Goal: Book appointment/travel/reservation

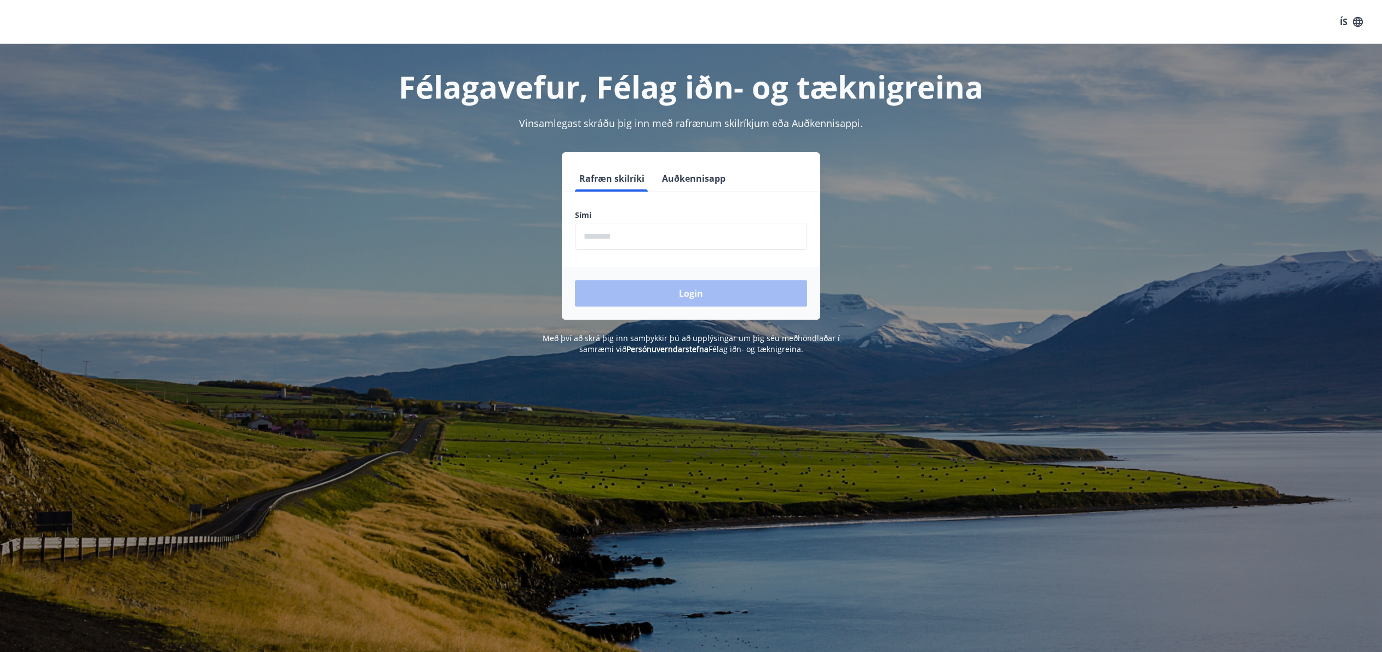
click at [670, 234] on input "phone" at bounding box center [691, 236] width 232 height 27
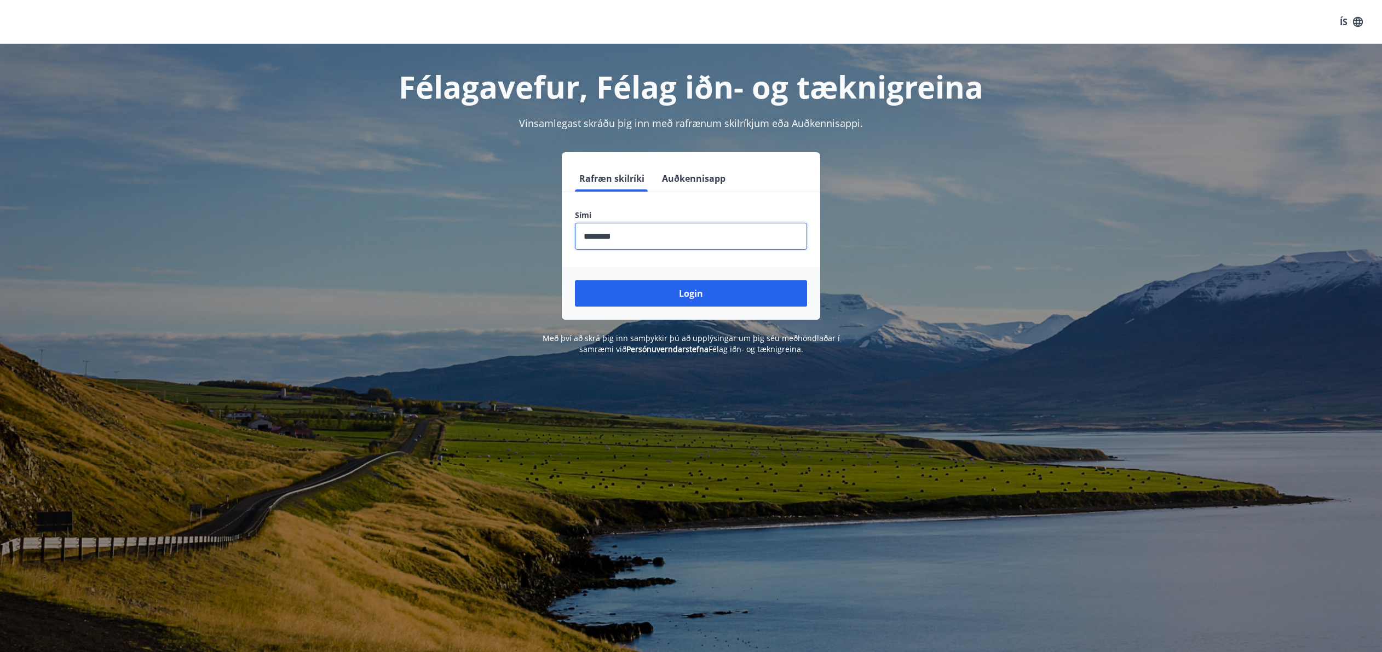
type input "********"
click at [575, 280] on button "Login" at bounding box center [691, 293] width 232 height 26
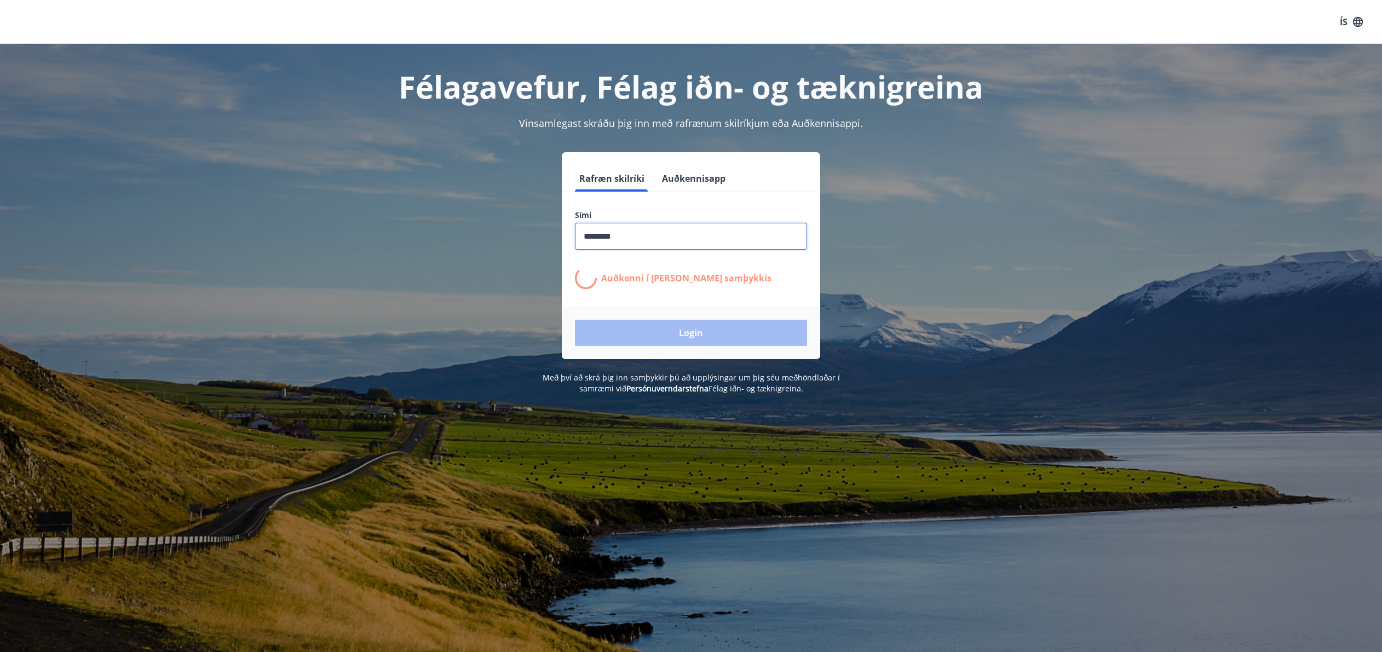
scroll to position [7, 0]
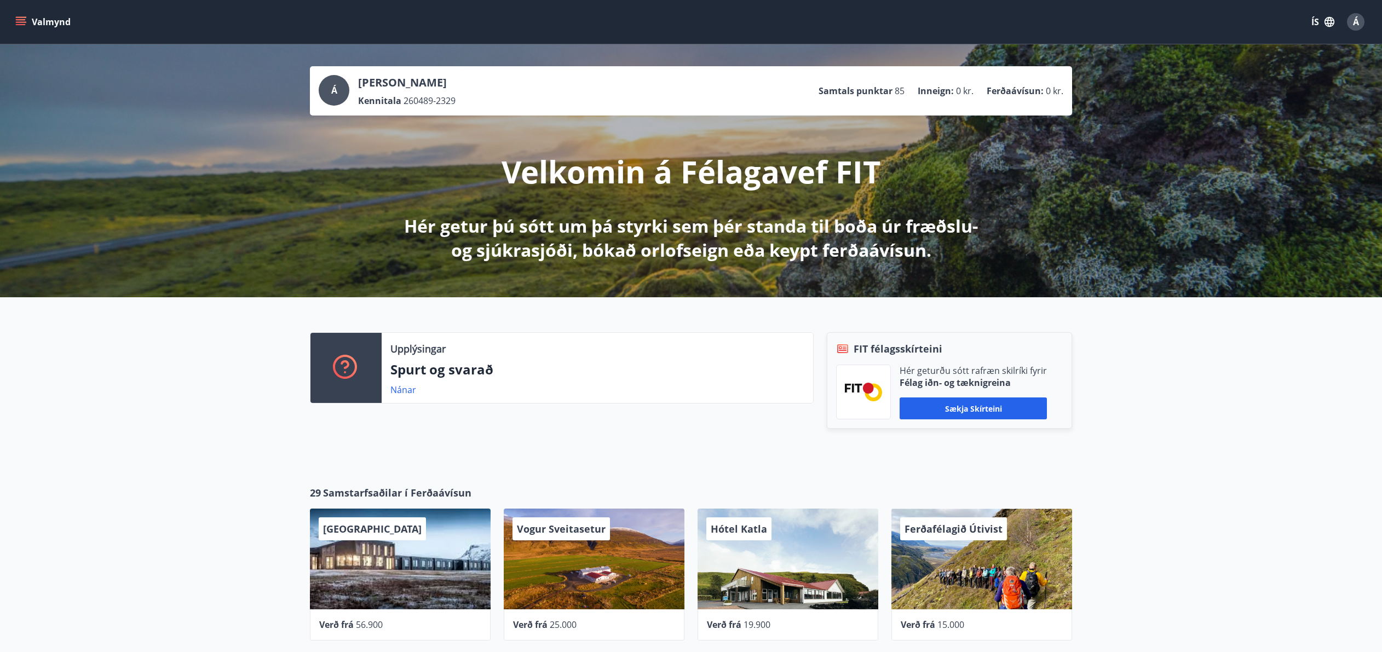
click at [30, 25] on button "Valmynd" at bounding box center [44, 22] width 62 height 20
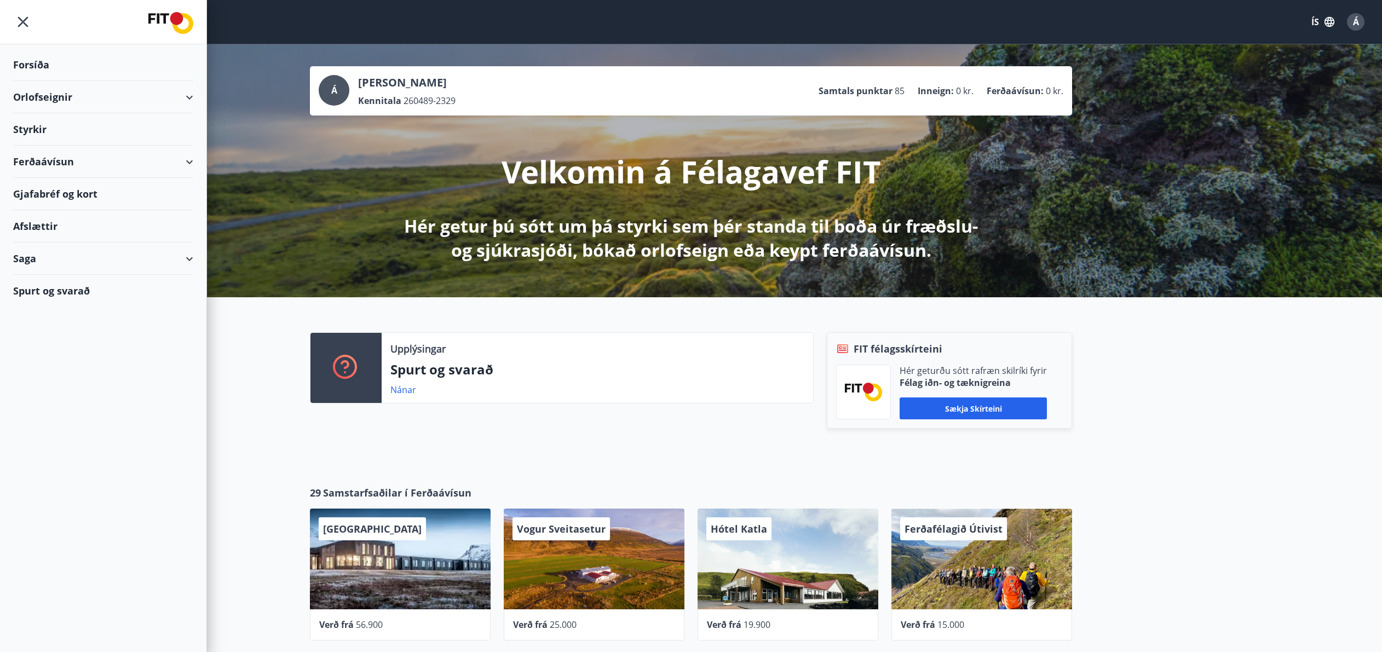
click at [60, 109] on div "Orlofseignir" at bounding box center [103, 97] width 180 height 32
click at [62, 143] on div "Bókunardagatal" at bounding box center [103, 147] width 163 height 23
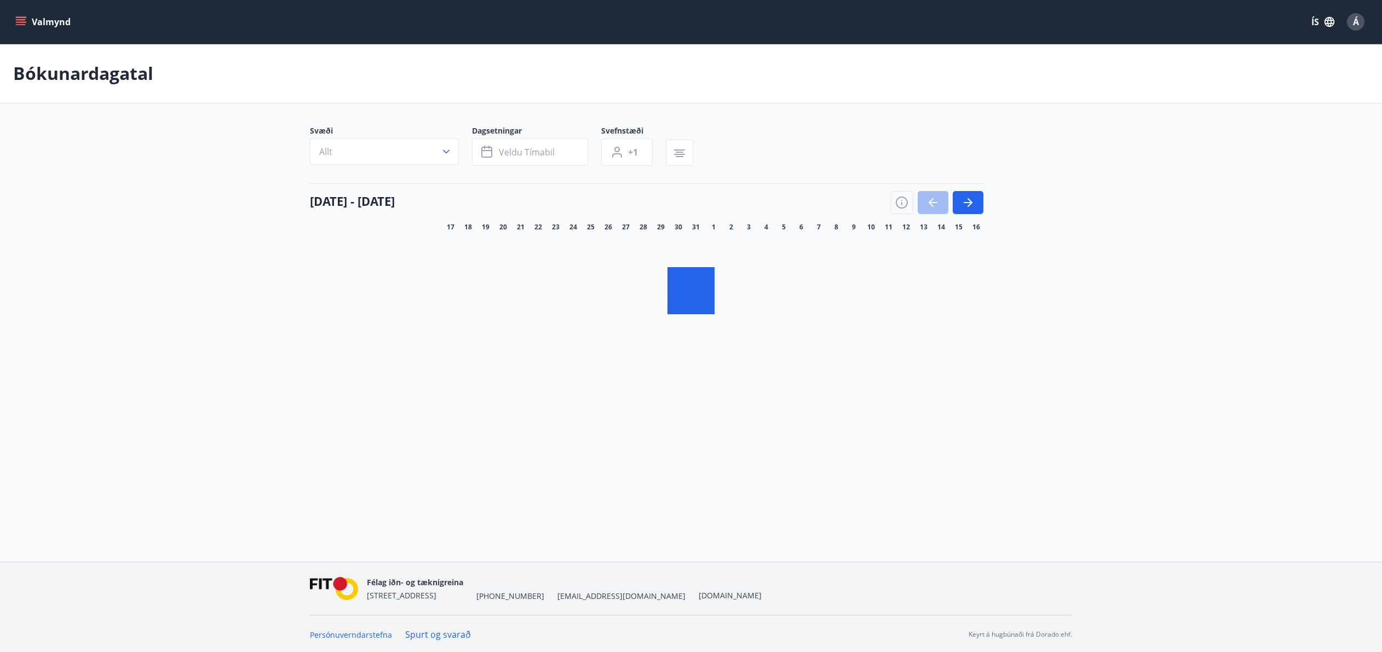
click at [447, 155] on icon "button" at bounding box center [446, 151] width 11 height 11
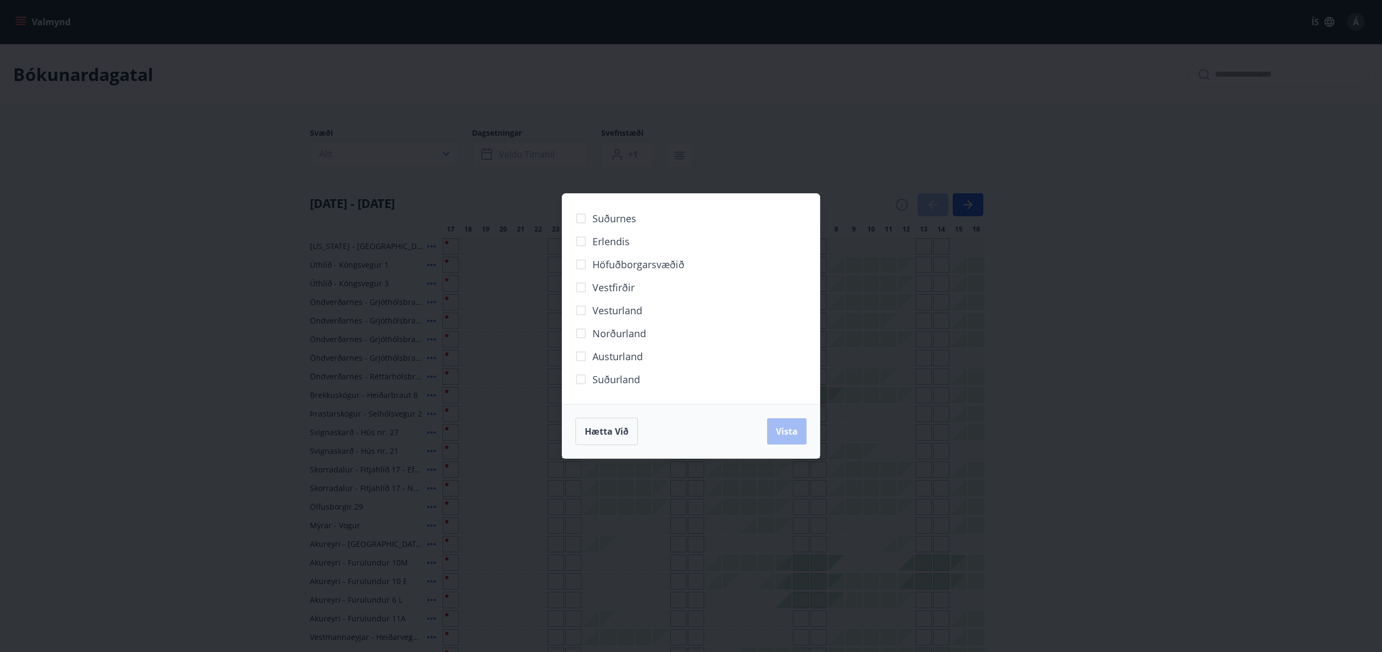
click at [443, 153] on div "Suðurnes Erlendis Höfuðborgarsvæðið Vestfirðir Vesturland Norðurland Austurland…" at bounding box center [691, 326] width 1382 height 652
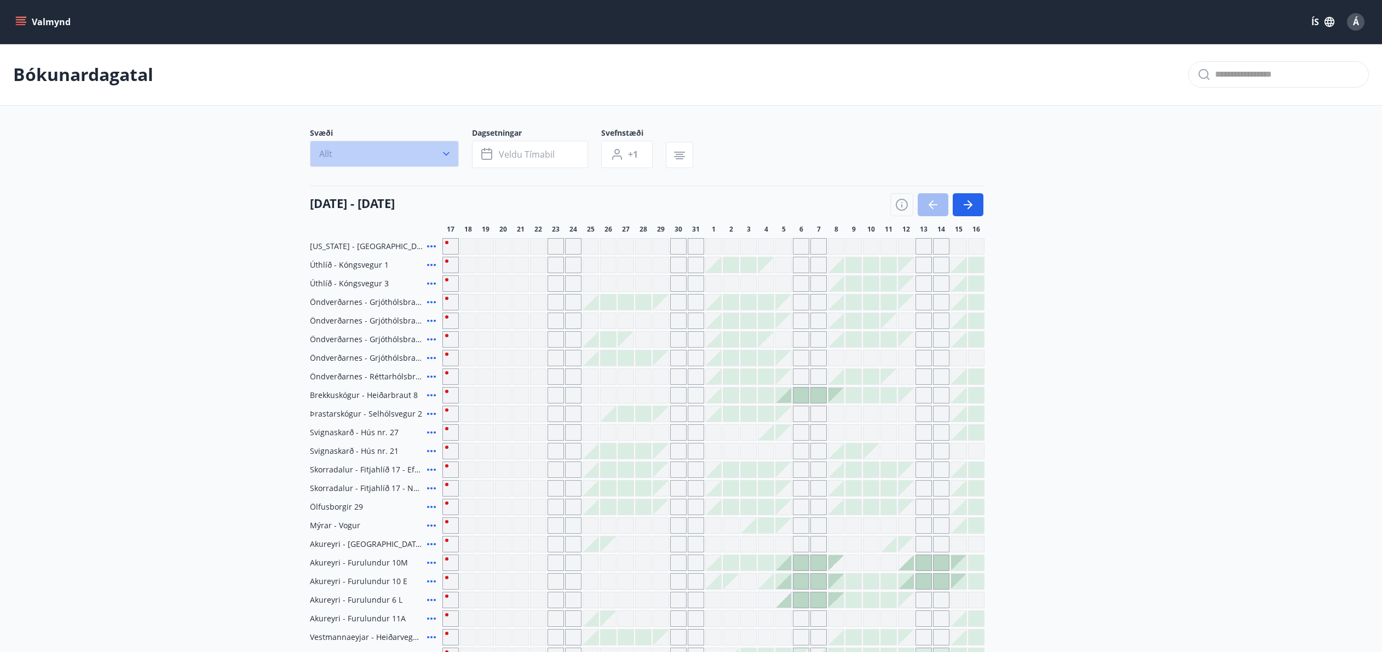
click at [428, 162] on button "Allt" at bounding box center [384, 154] width 149 height 26
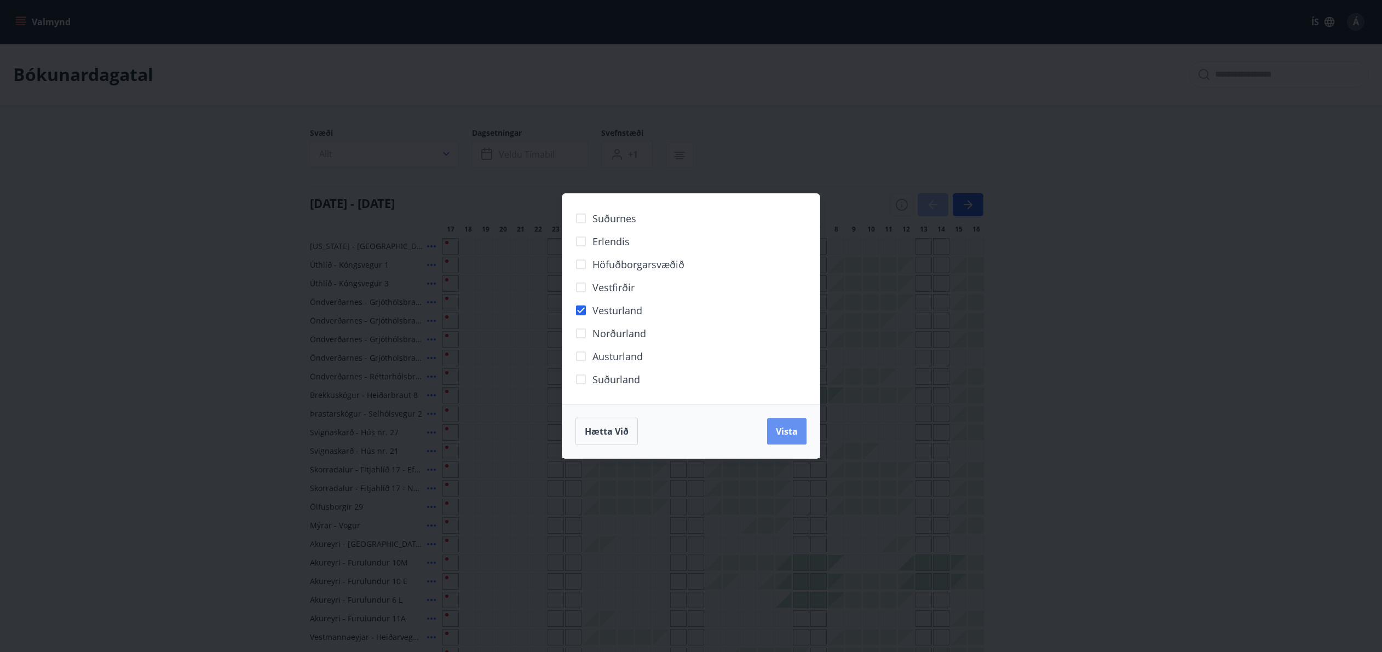
drag, startPoint x: 786, startPoint y: 443, endPoint x: 510, endPoint y: 162, distance: 394.1
click at [786, 437] on span "Vista" at bounding box center [787, 431] width 22 height 12
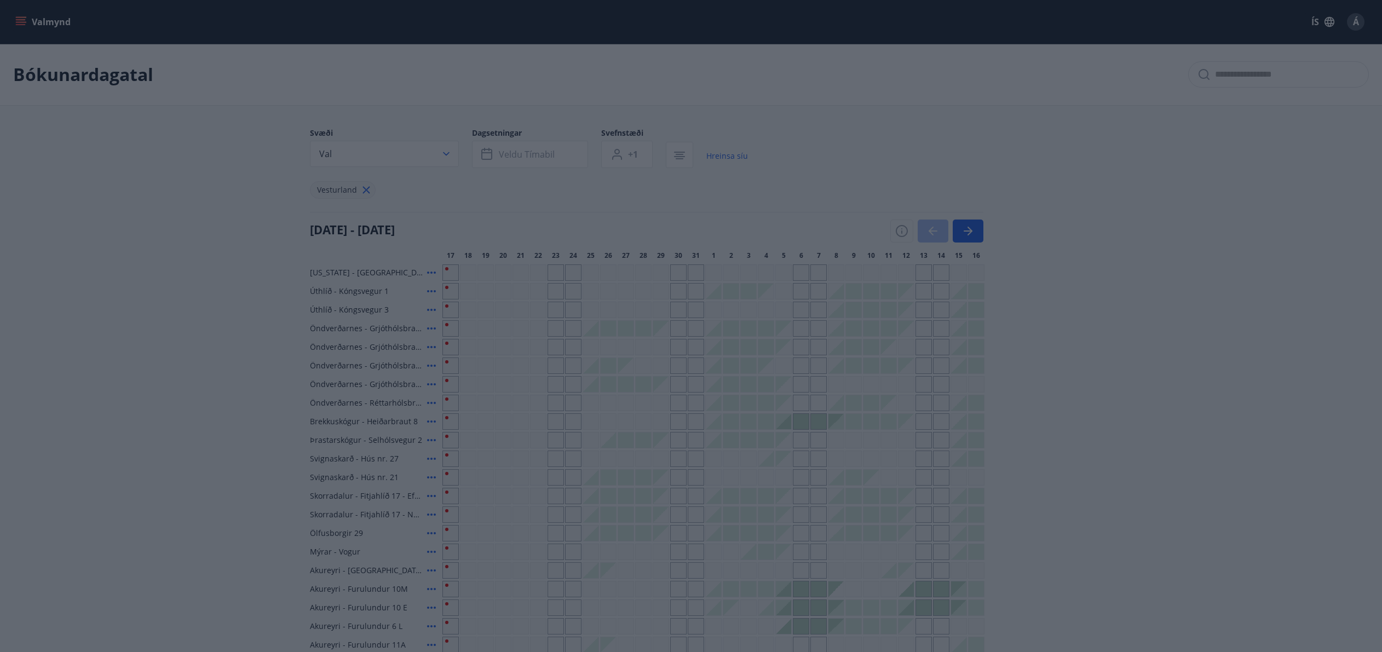
click at [510, 162] on div "Suðurnes Erlendis Höfuðborgarsvæðið Vestfirðir Vesturland Norðurland Austurland…" at bounding box center [691, 326] width 1382 height 652
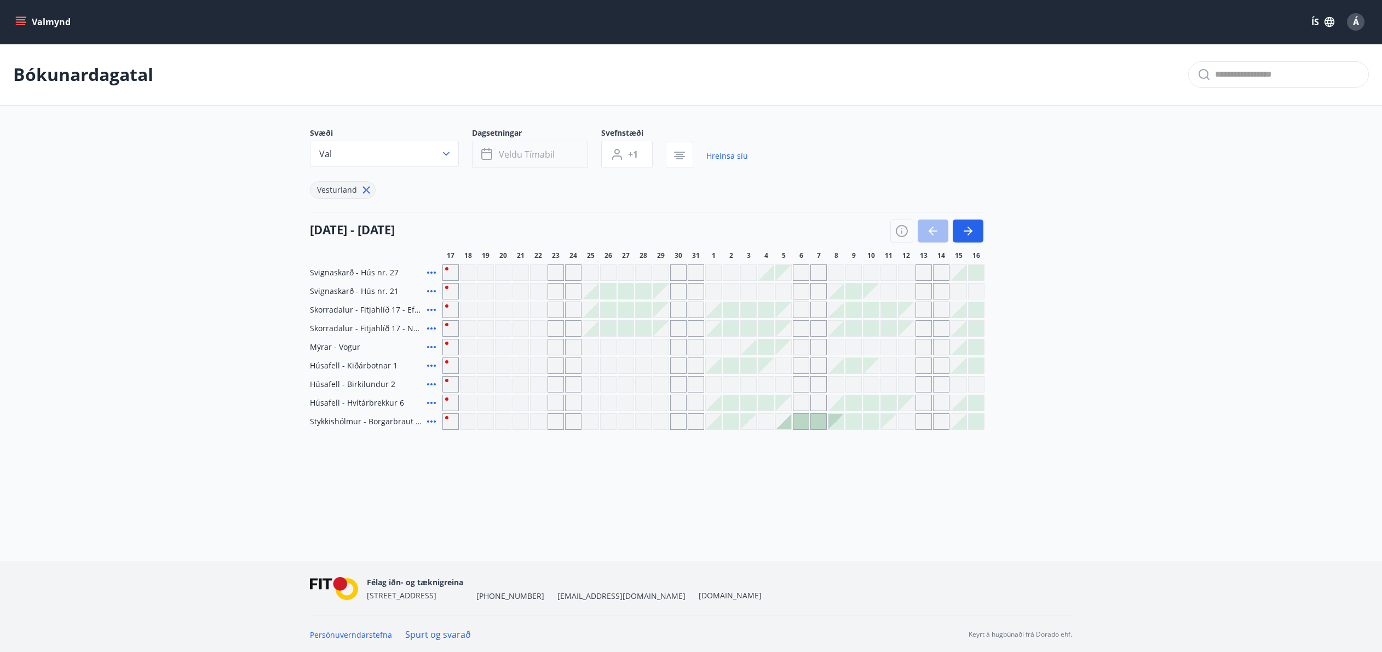
click at [507, 158] on span "Veldu tímabil" at bounding box center [527, 154] width 56 height 12
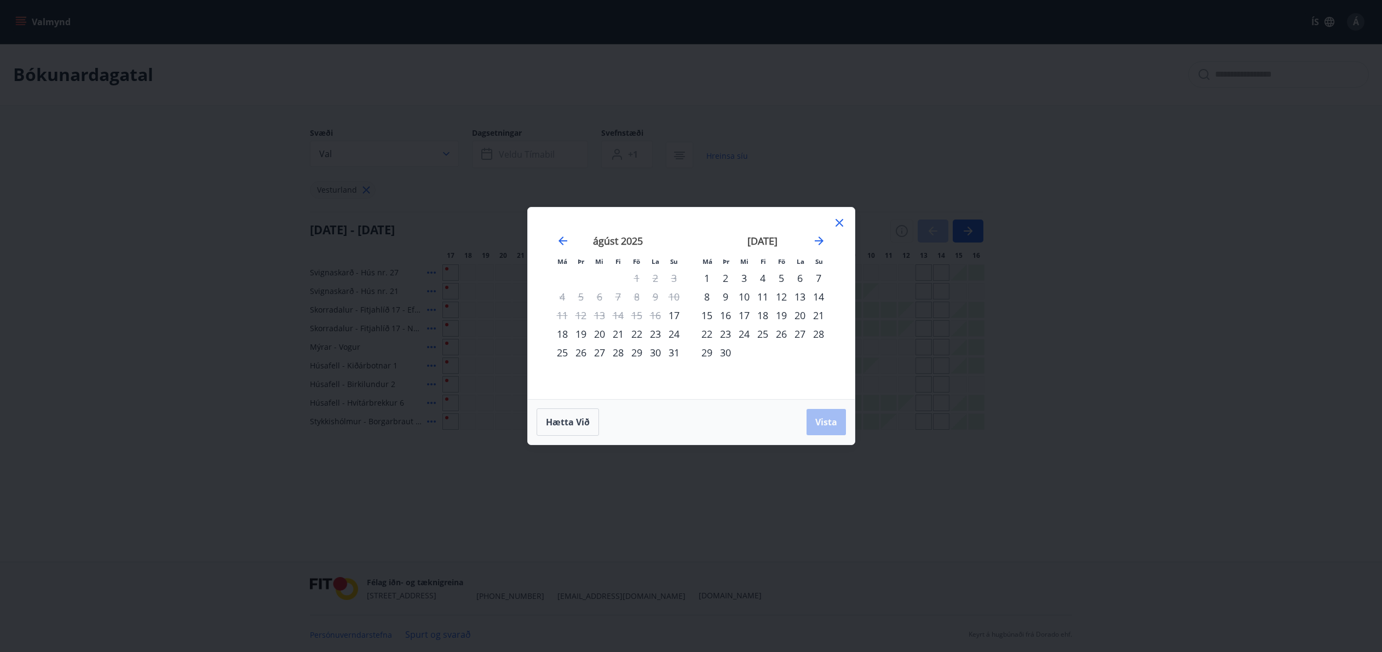
click at [781, 333] on div "26" at bounding box center [781, 334] width 19 height 19
click at [816, 334] on div "28" at bounding box center [818, 334] width 19 height 19
click at [826, 429] on button "Vista" at bounding box center [825, 422] width 39 height 26
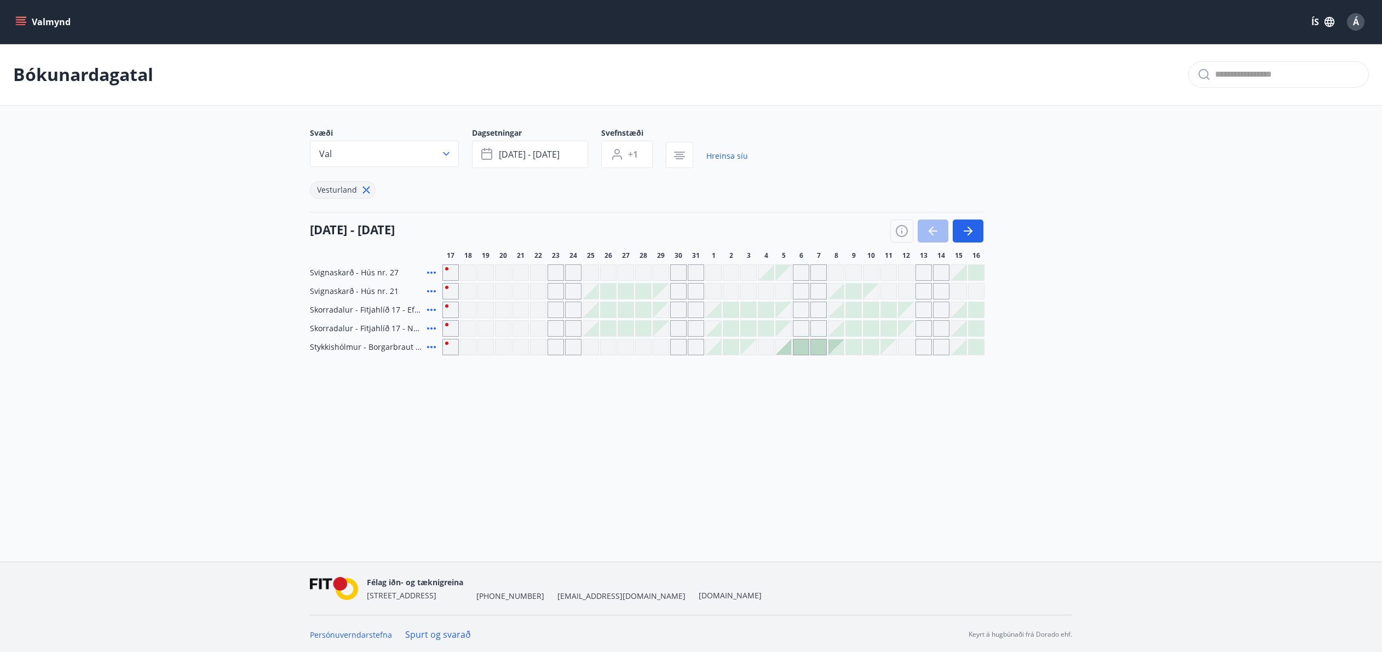
click at [434, 273] on icon at bounding box center [431, 273] width 9 height 2
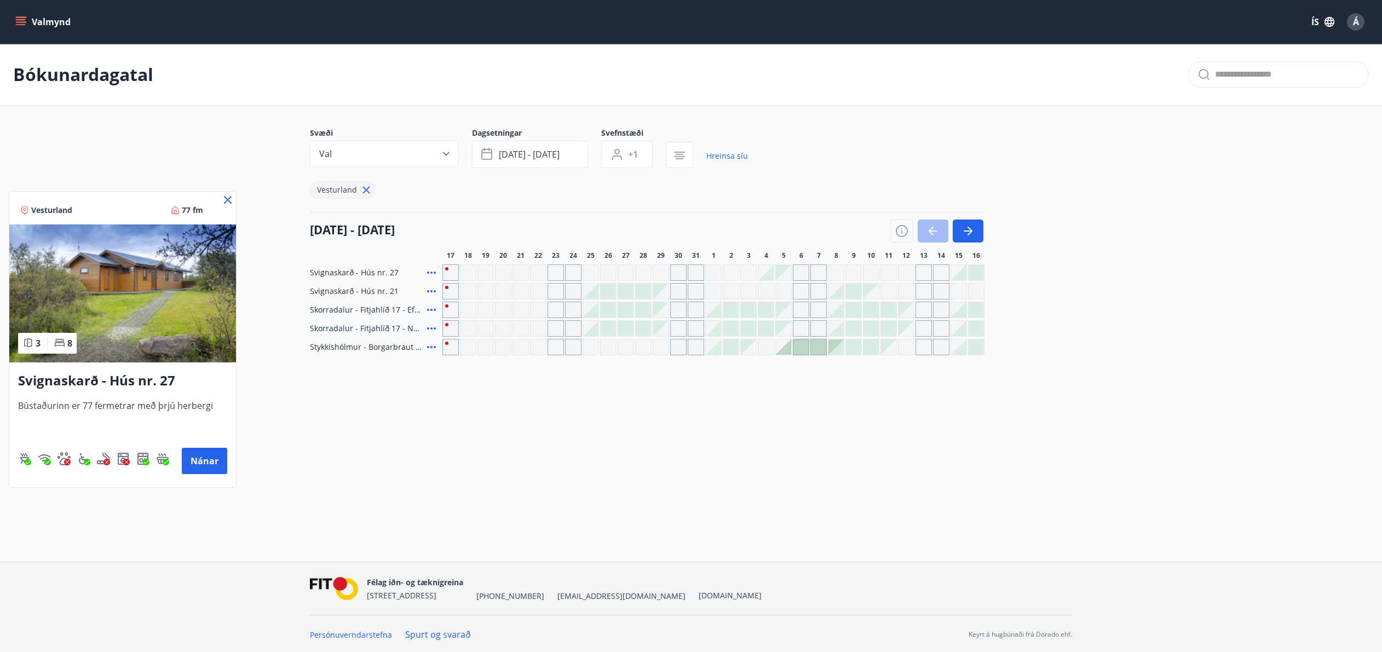
click at [101, 280] on img at bounding box center [122, 293] width 227 height 138
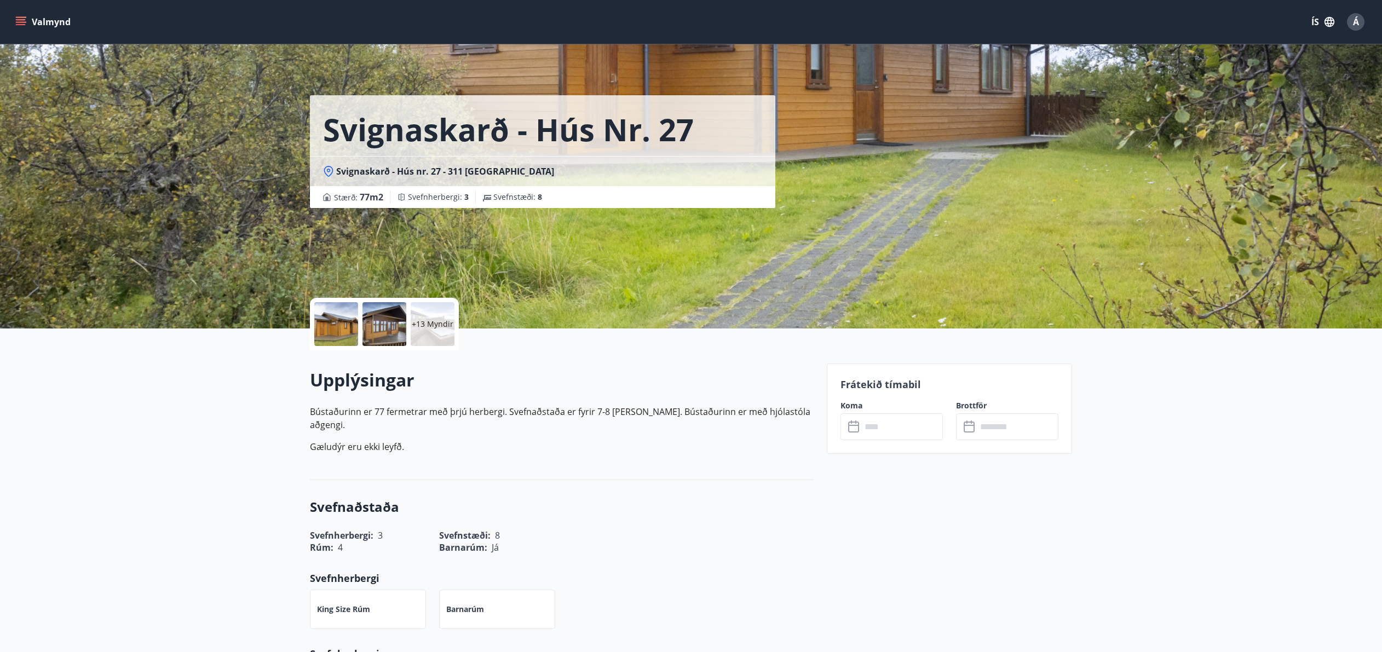
click at [421, 321] on p "+13 Myndir" at bounding box center [433, 324] width 42 height 11
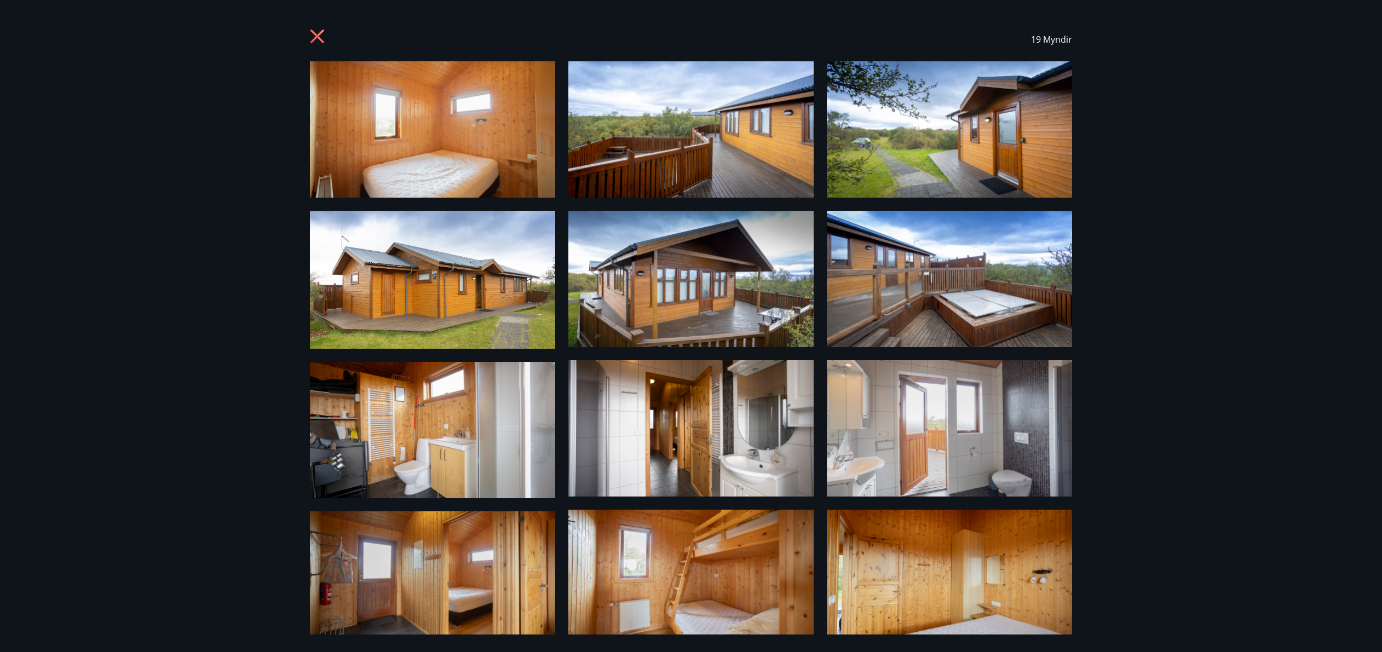
click at [1151, 290] on div "19 Myndir" at bounding box center [691, 326] width 1382 height 652
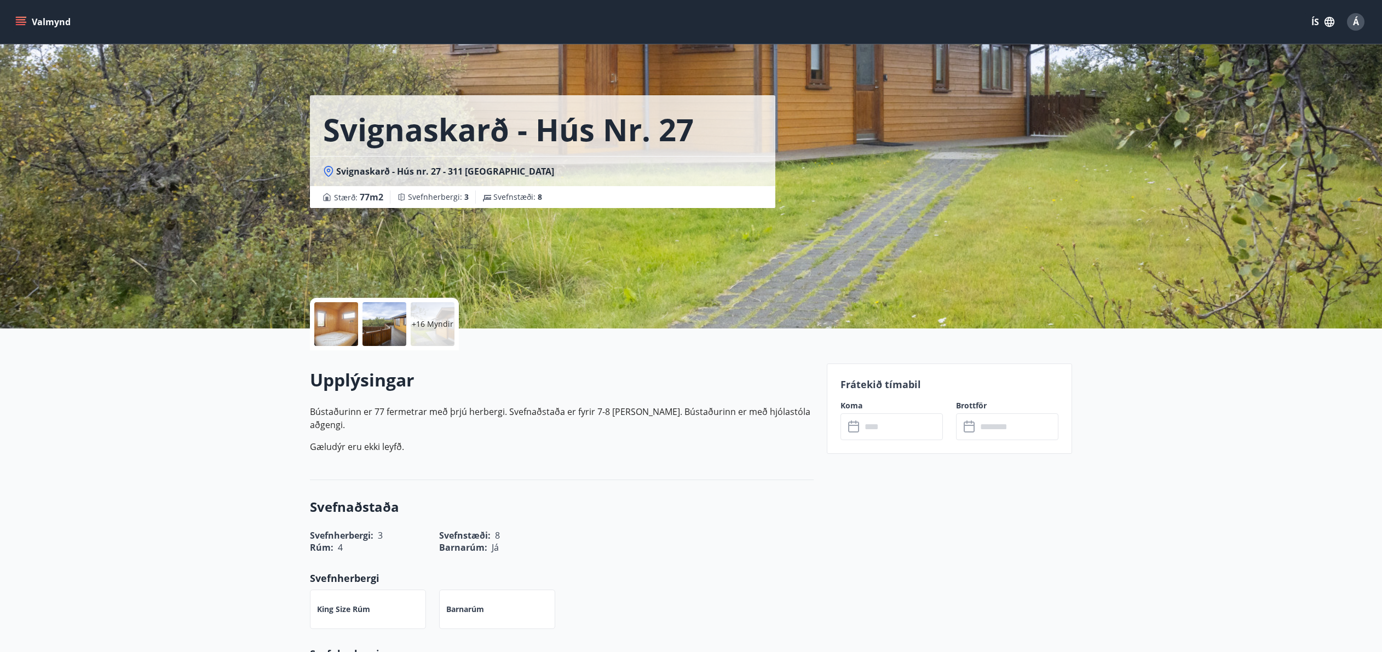
click at [351, 313] on div at bounding box center [336, 324] width 44 height 44
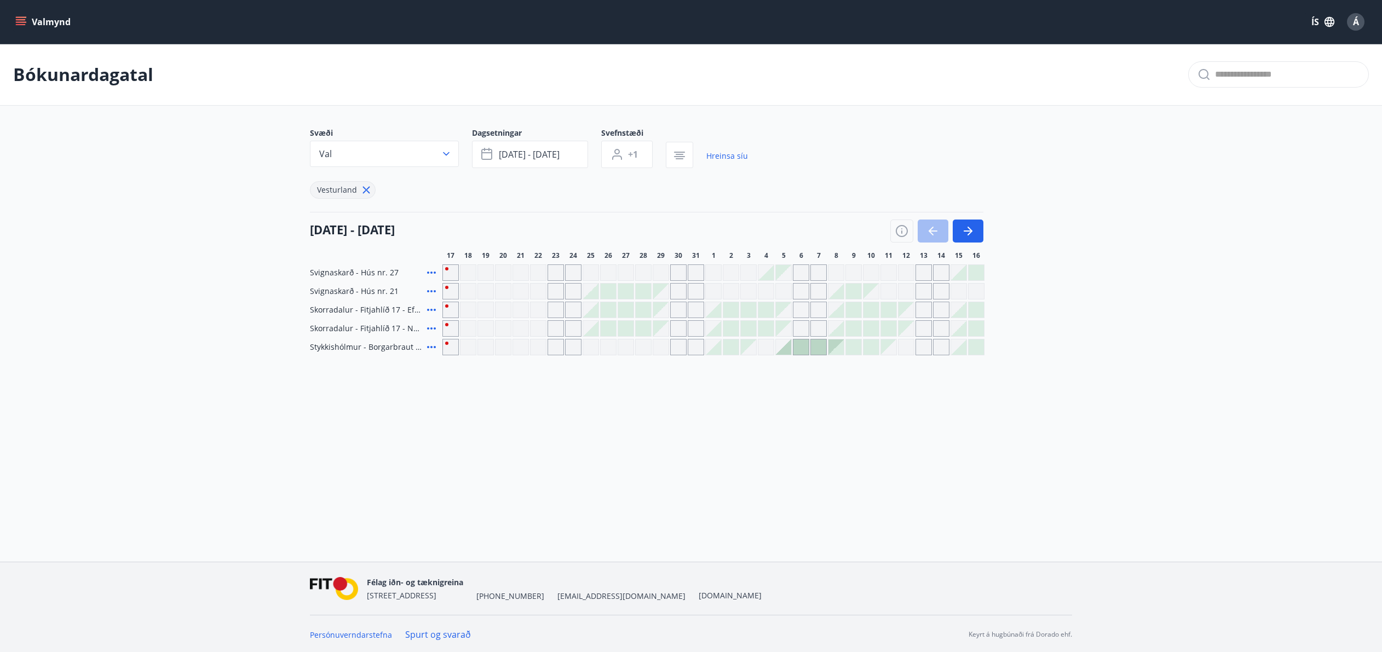
click at [431, 270] on icon at bounding box center [431, 272] width 13 height 13
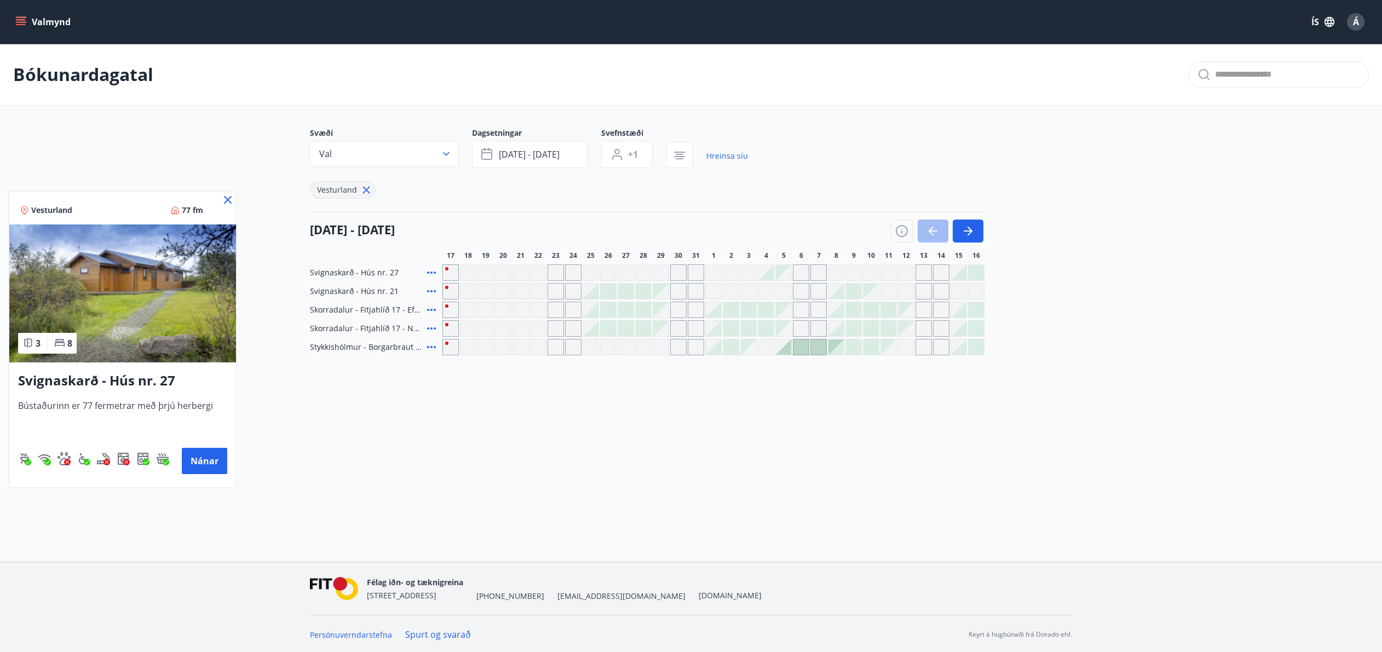
click at [431, 292] on div at bounding box center [691, 326] width 1382 height 652
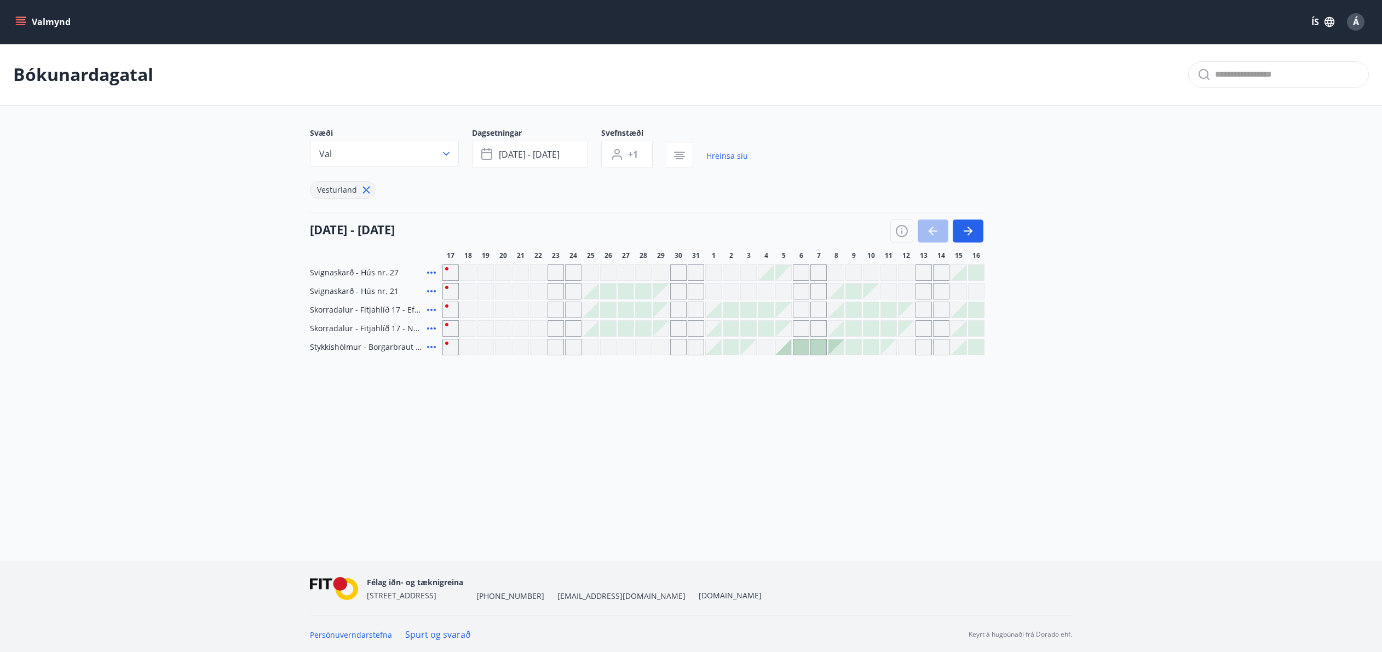
click at [430, 290] on icon at bounding box center [431, 291] width 9 height 2
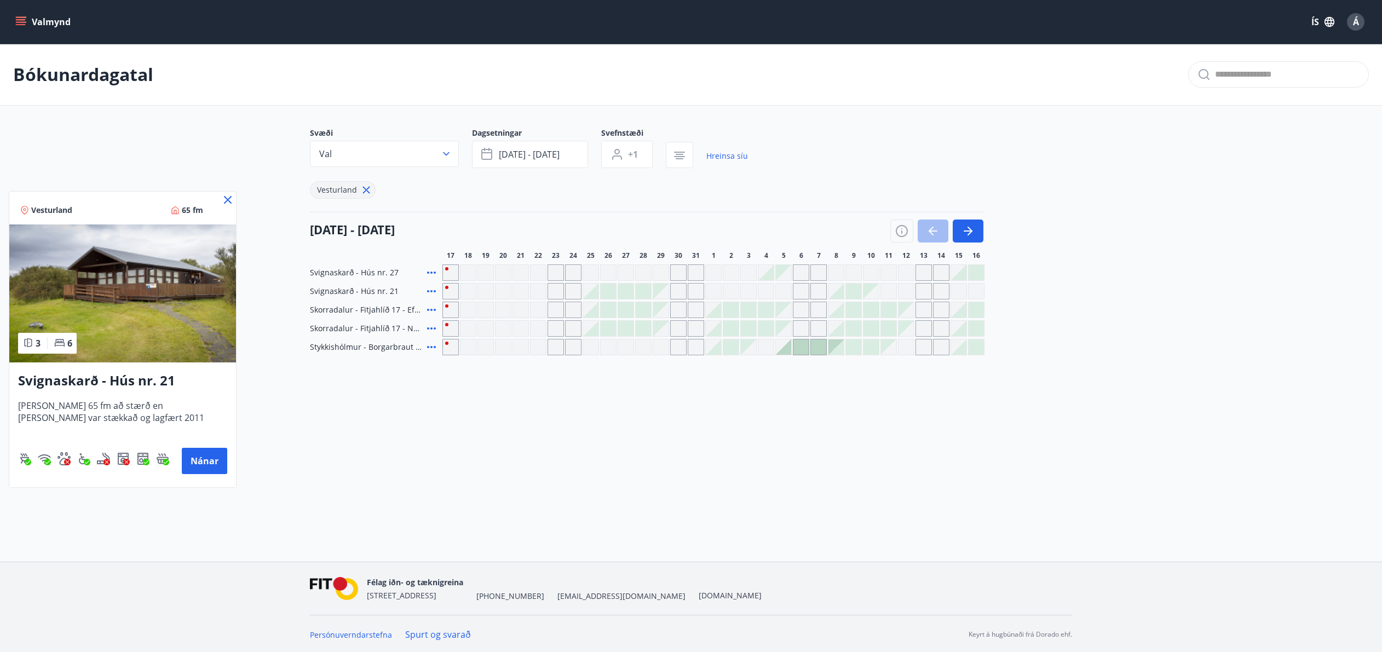
click at [179, 296] on img at bounding box center [122, 293] width 227 height 138
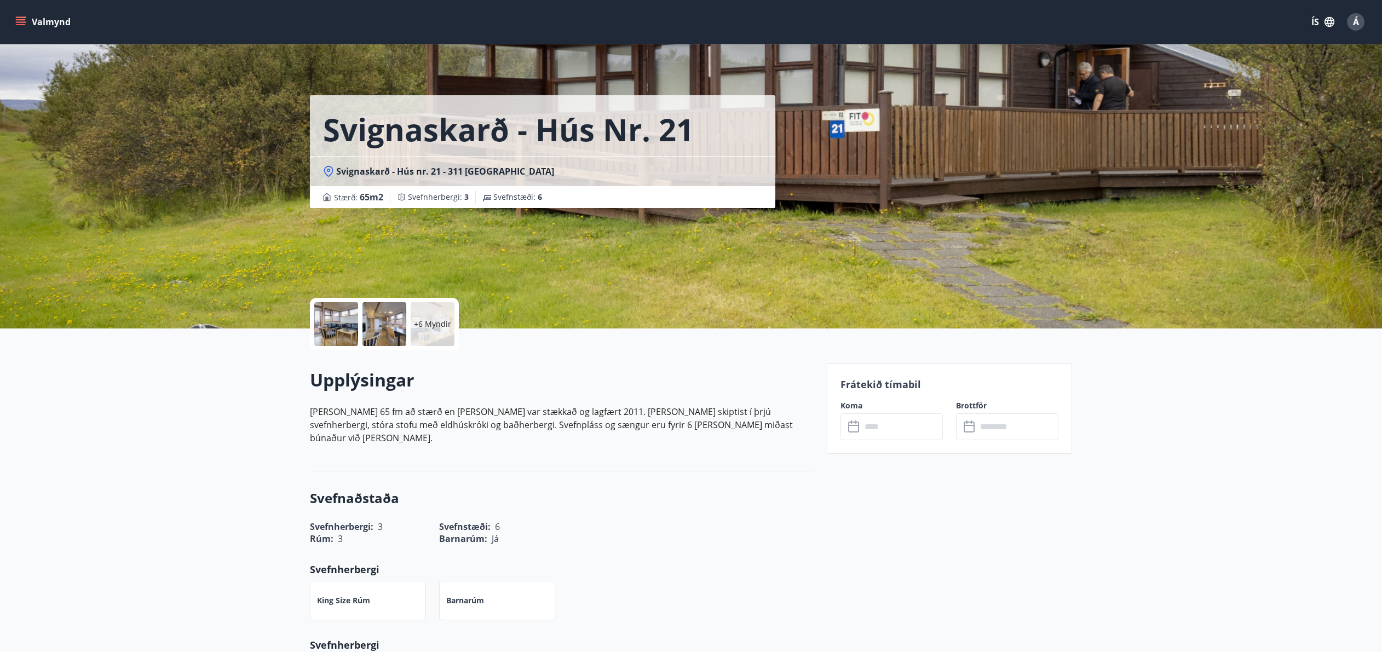
click at [340, 318] on div at bounding box center [336, 324] width 44 height 44
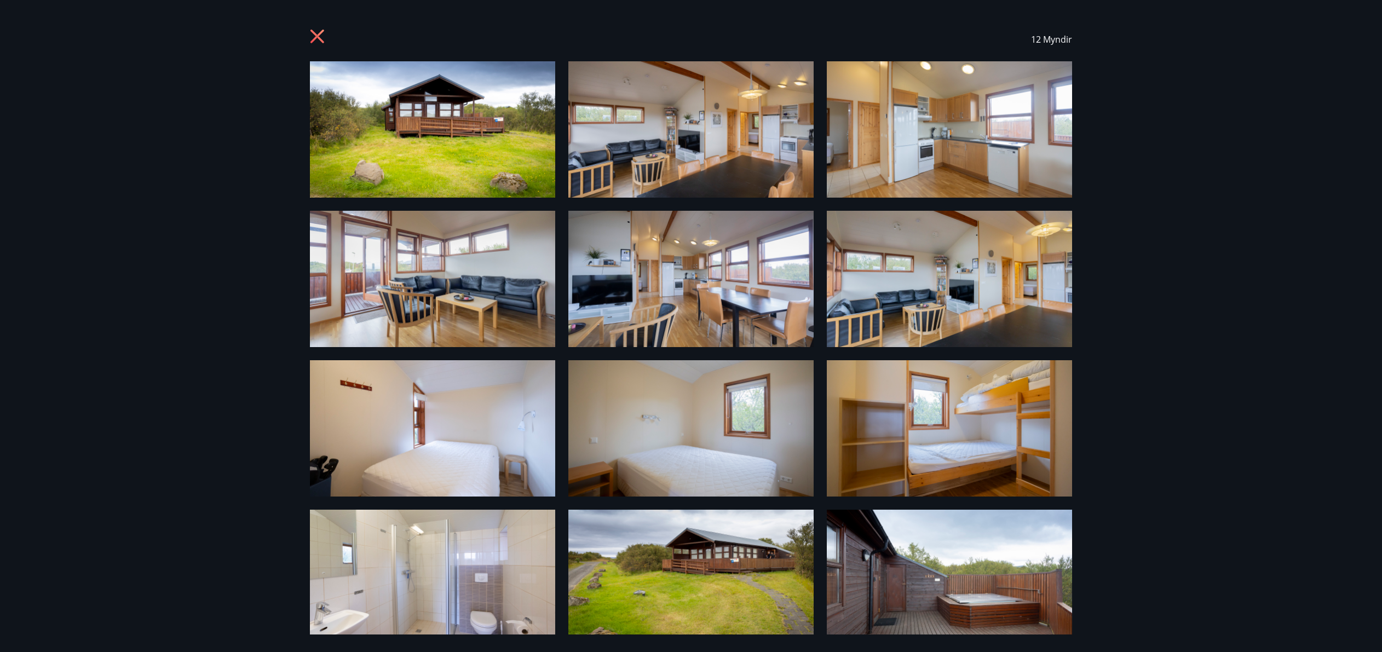
scroll to position [16, 0]
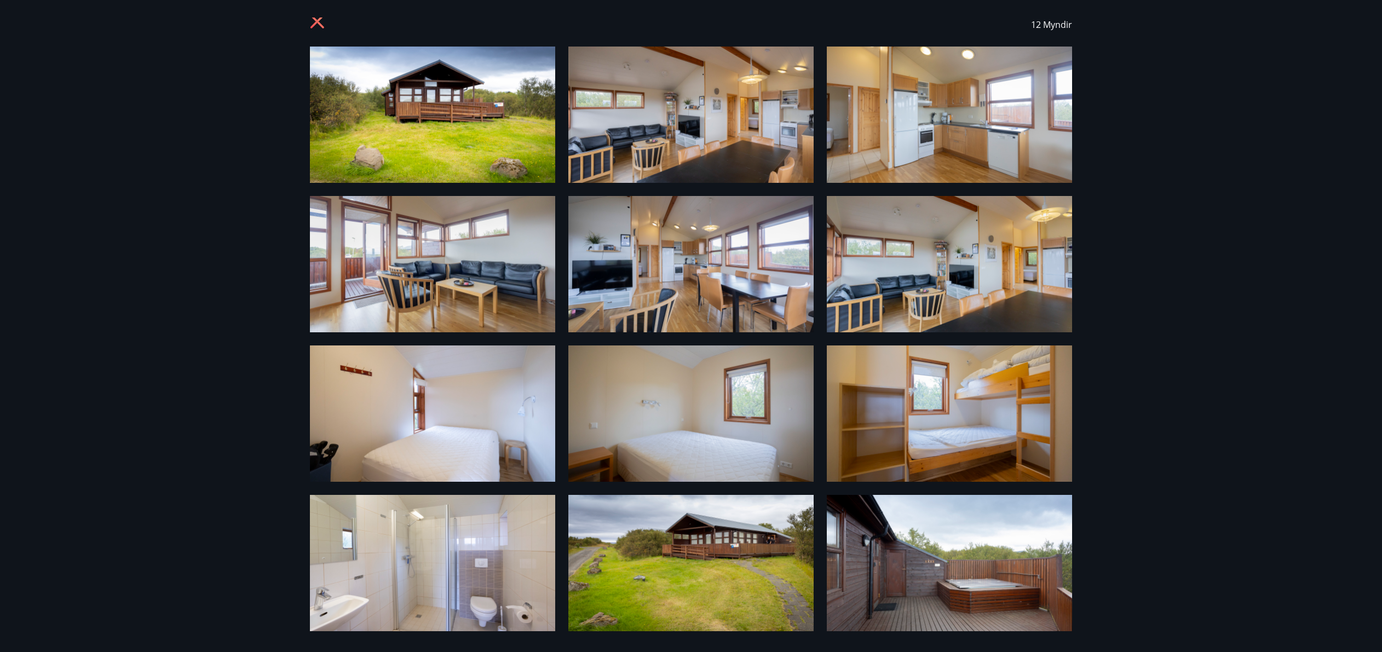
click at [169, 308] on div "12 Myndir" at bounding box center [691, 326] width 1382 height 652
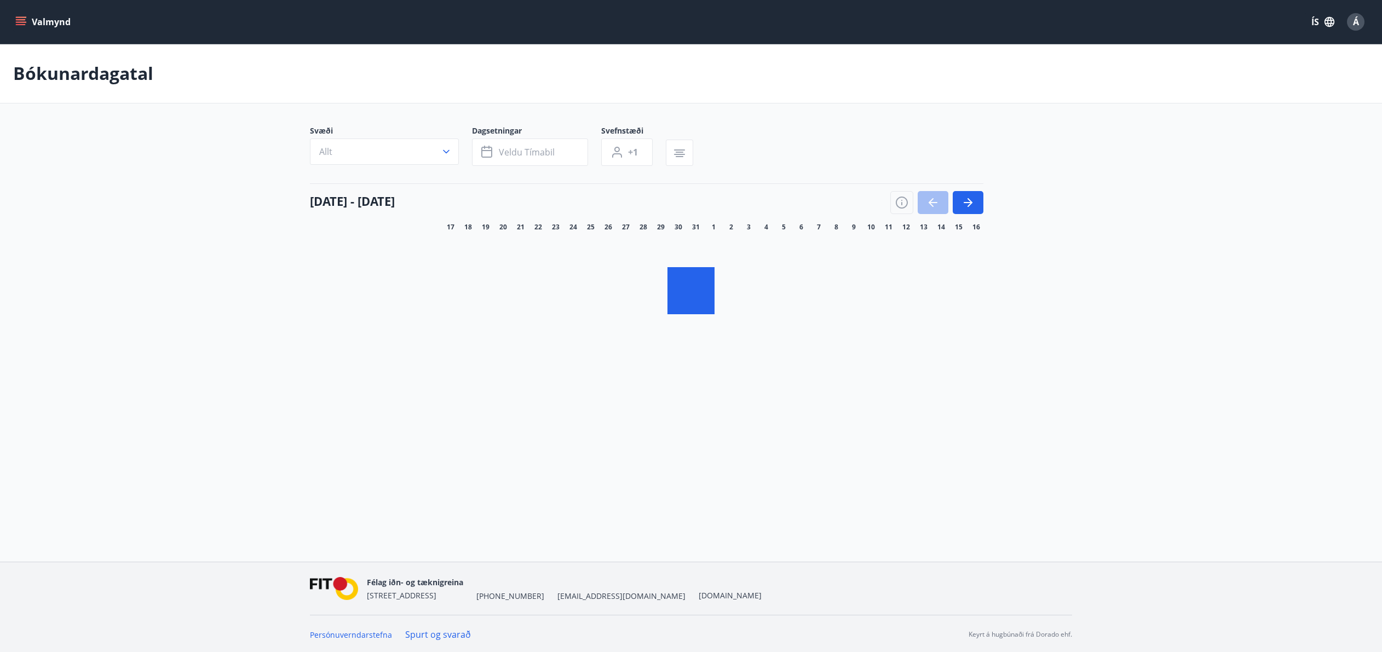
click at [391, 159] on button "Allt" at bounding box center [384, 151] width 149 height 26
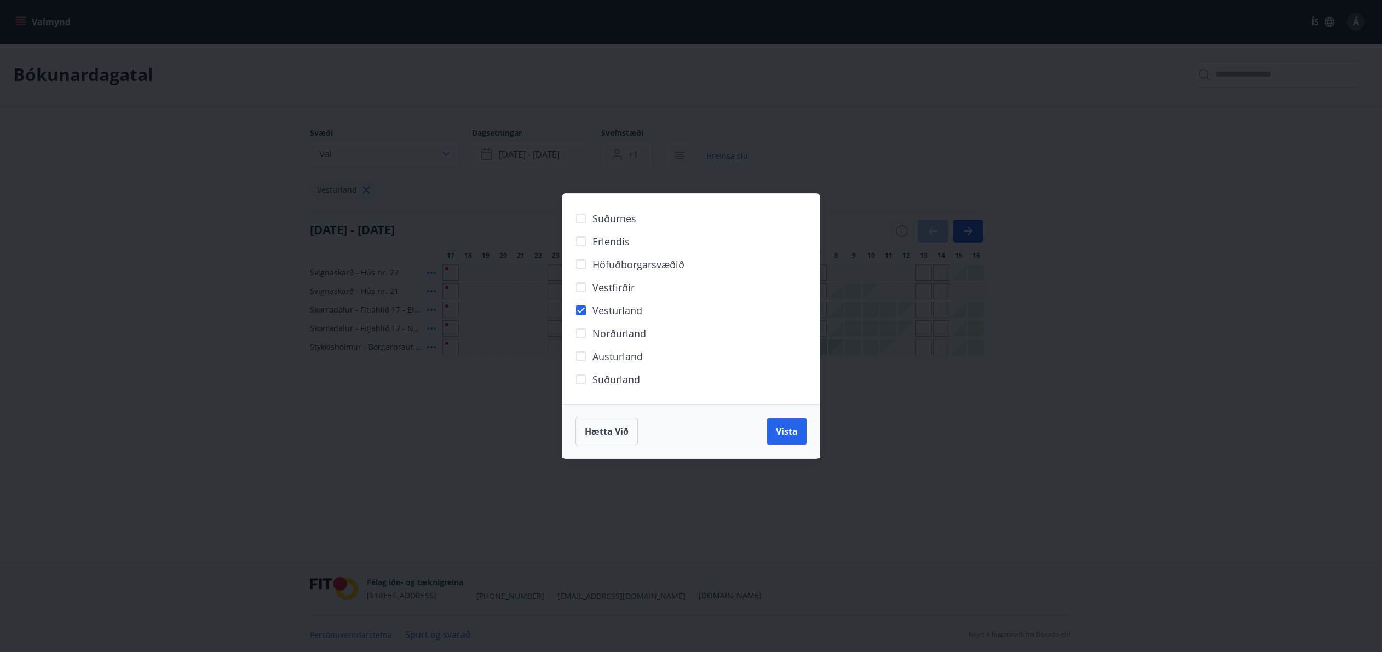
scroll to position [5, 0]
click at [783, 437] on span "Vista" at bounding box center [787, 431] width 22 height 12
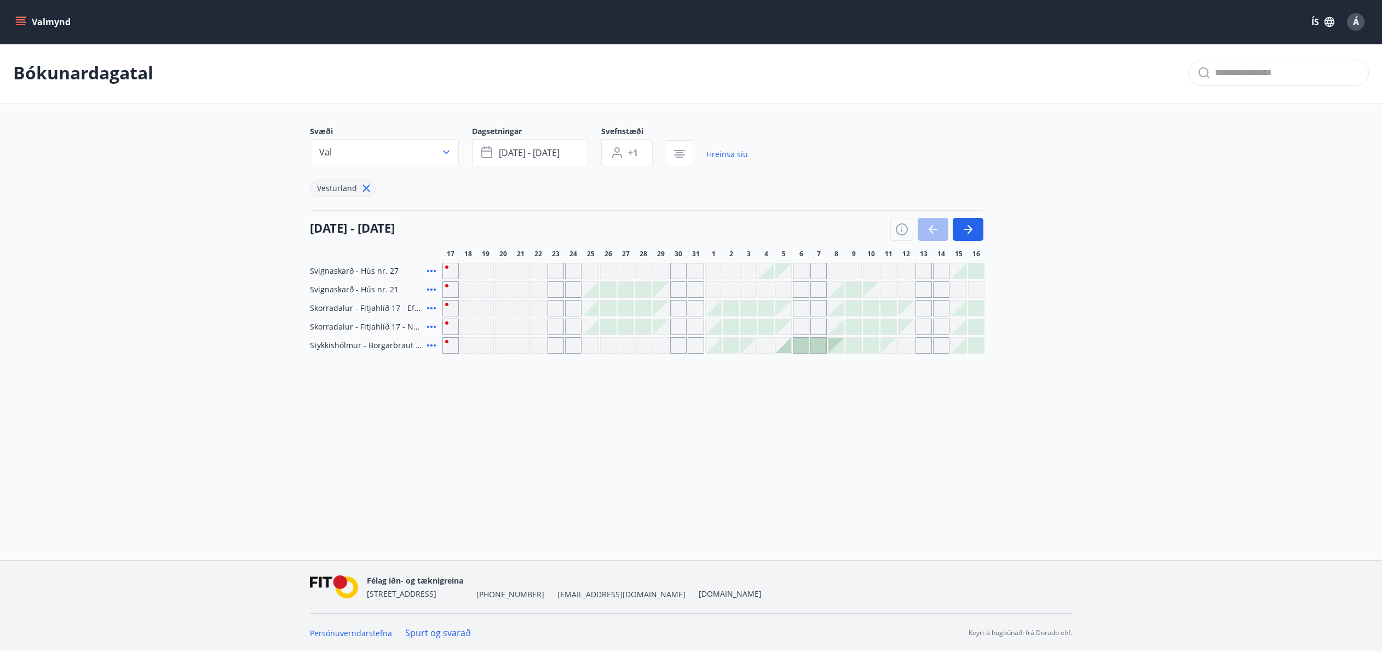
click at [430, 307] on icon at bounding box center [431, 308] width 9 height 2
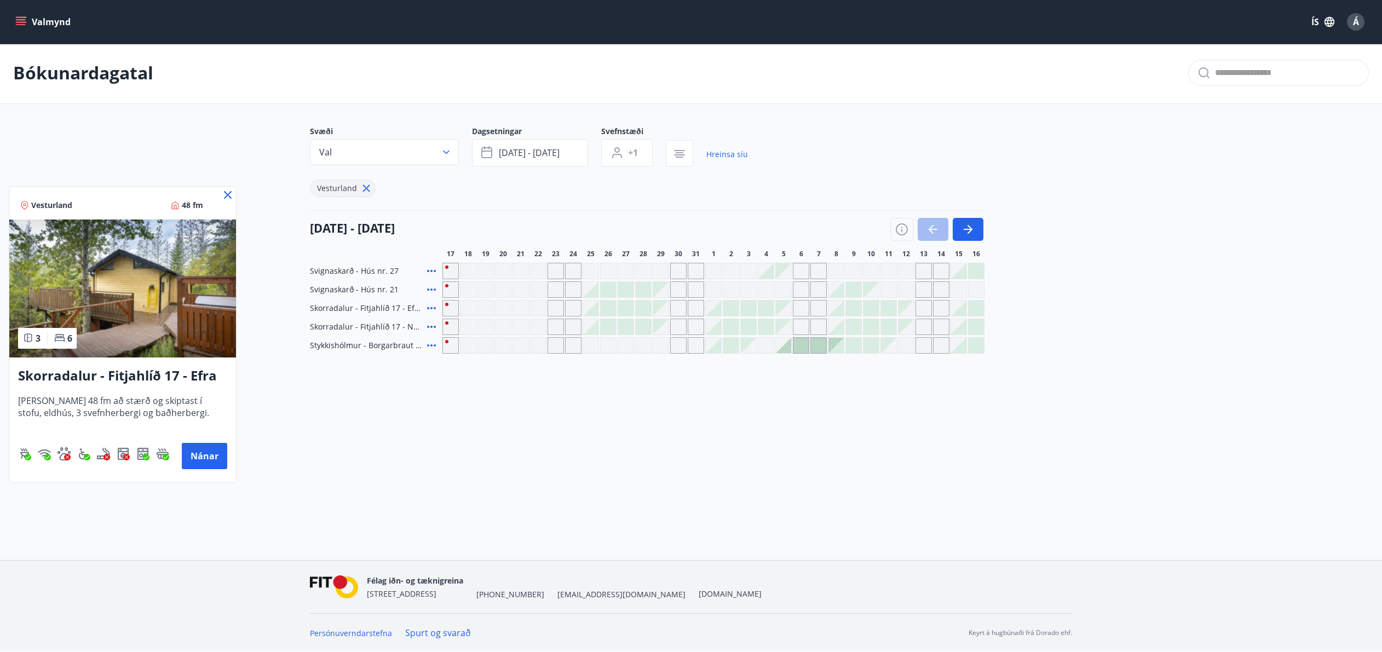
drag, startPoint x: 428, startPoint y: 327, endPoint x: 434, endPoint y: 325, distance: 6.4
click at [428, 327] on div at bounding box center [691, 326] width 1382 height 652
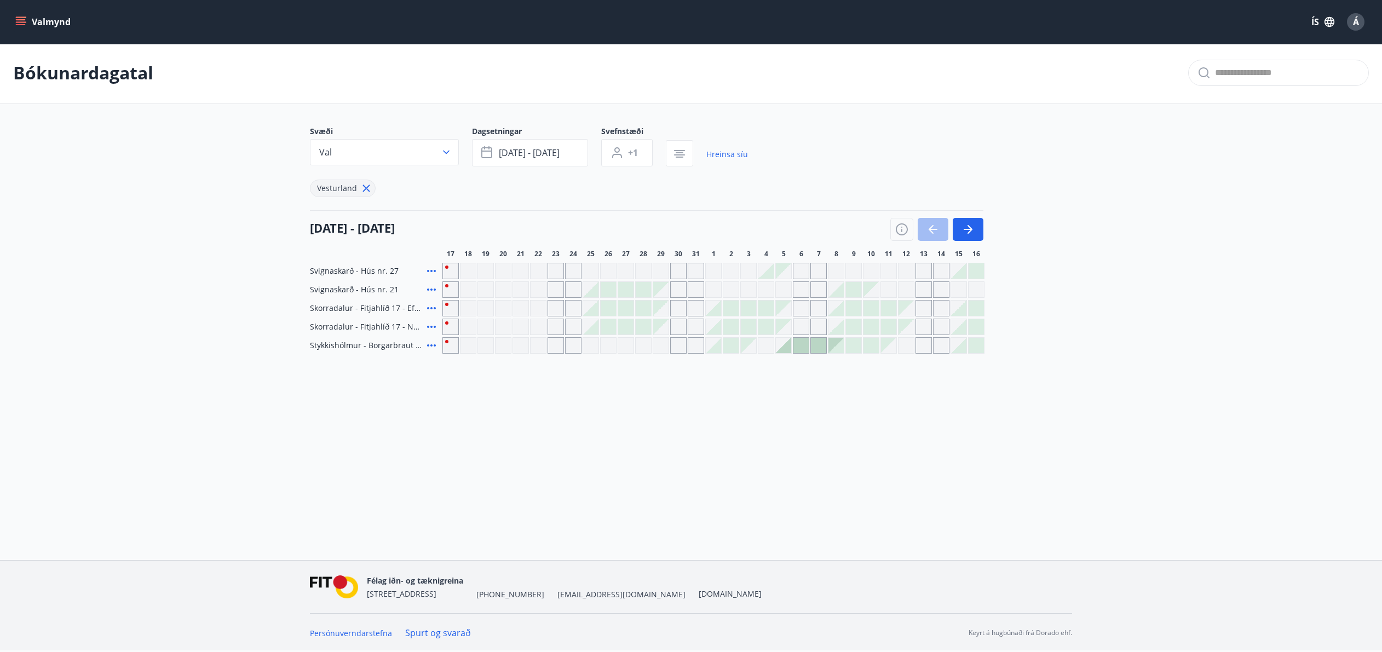
click at [434, 326] on icon at bounding box center [431, 327] width 9 height 2
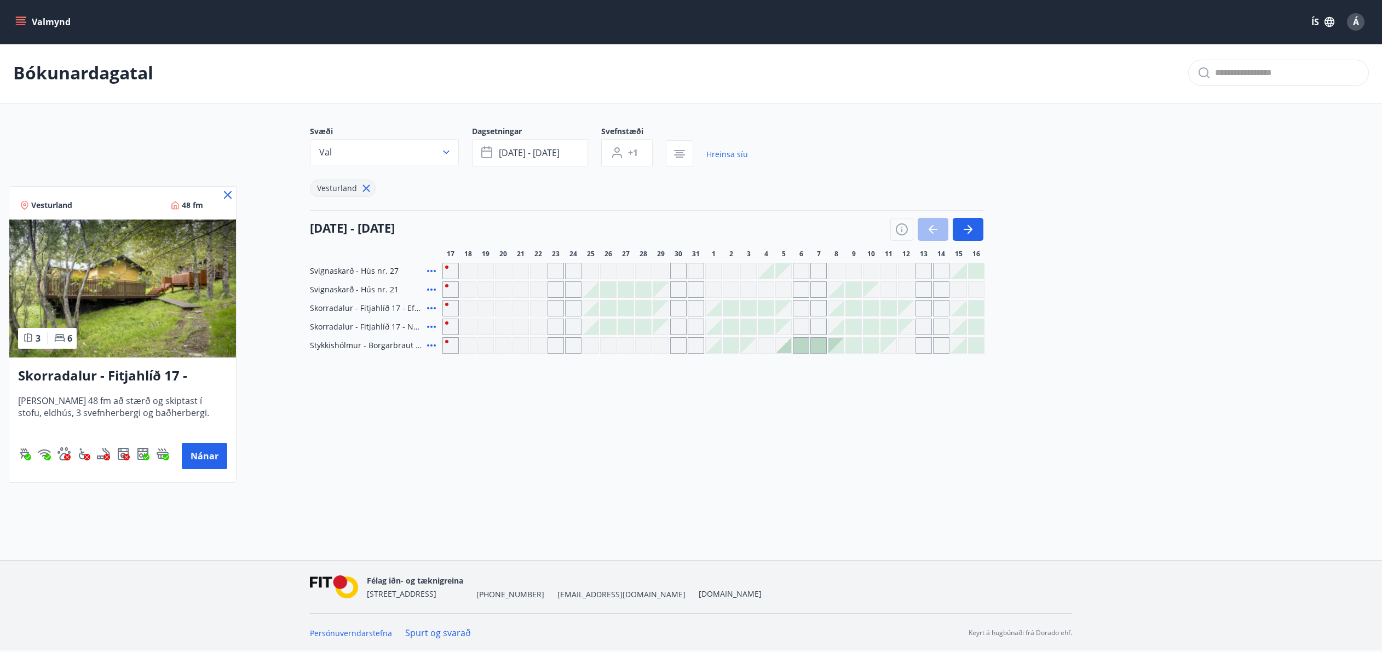
click at [225, 195] on icon at bounding box center [227, 194] width 13 height 13
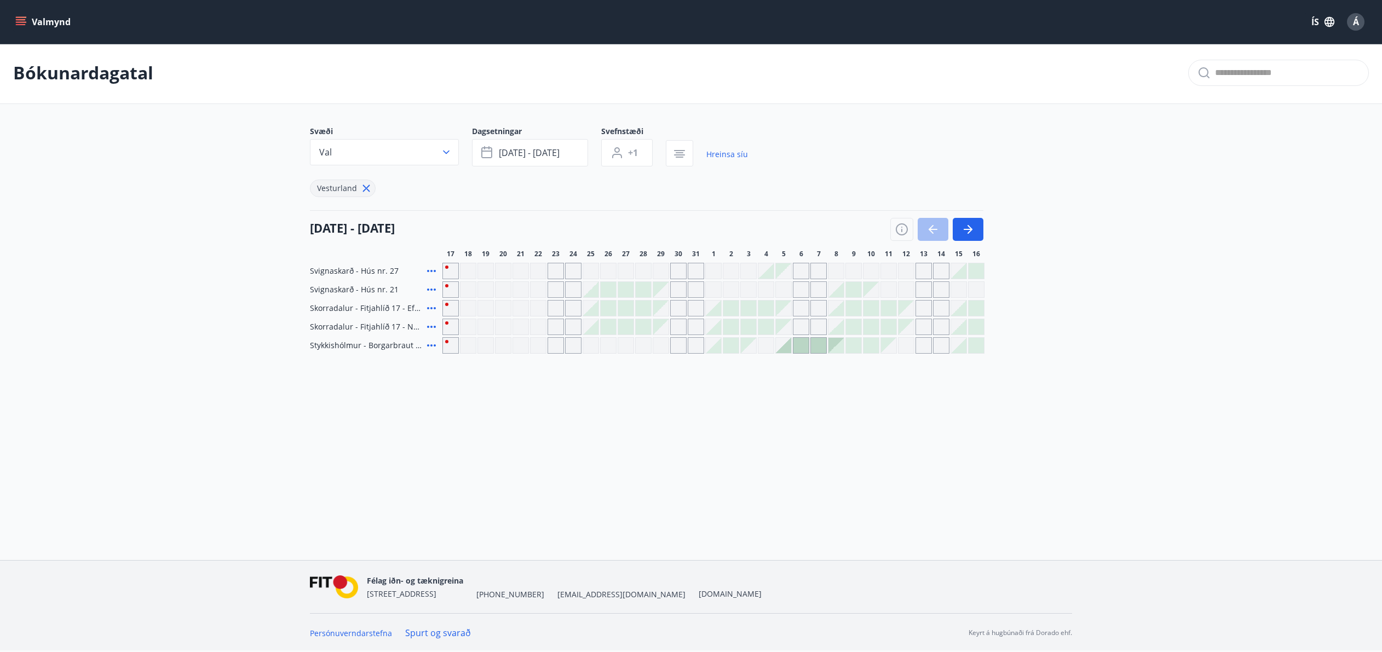
click at [433, 271] on icon at bounding box center [431, 270] width 13 height 13
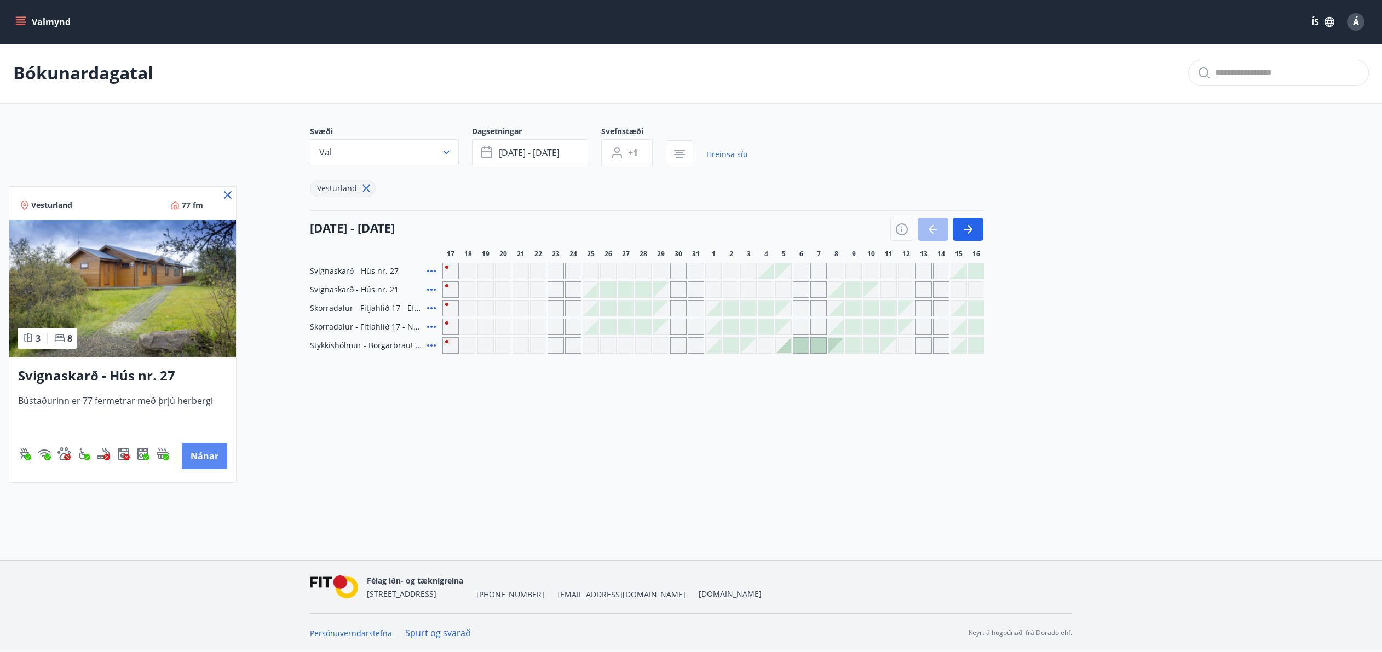
click at [210, 458] on button "Nánar" at bounding box center [204, 456] width 45 height 26
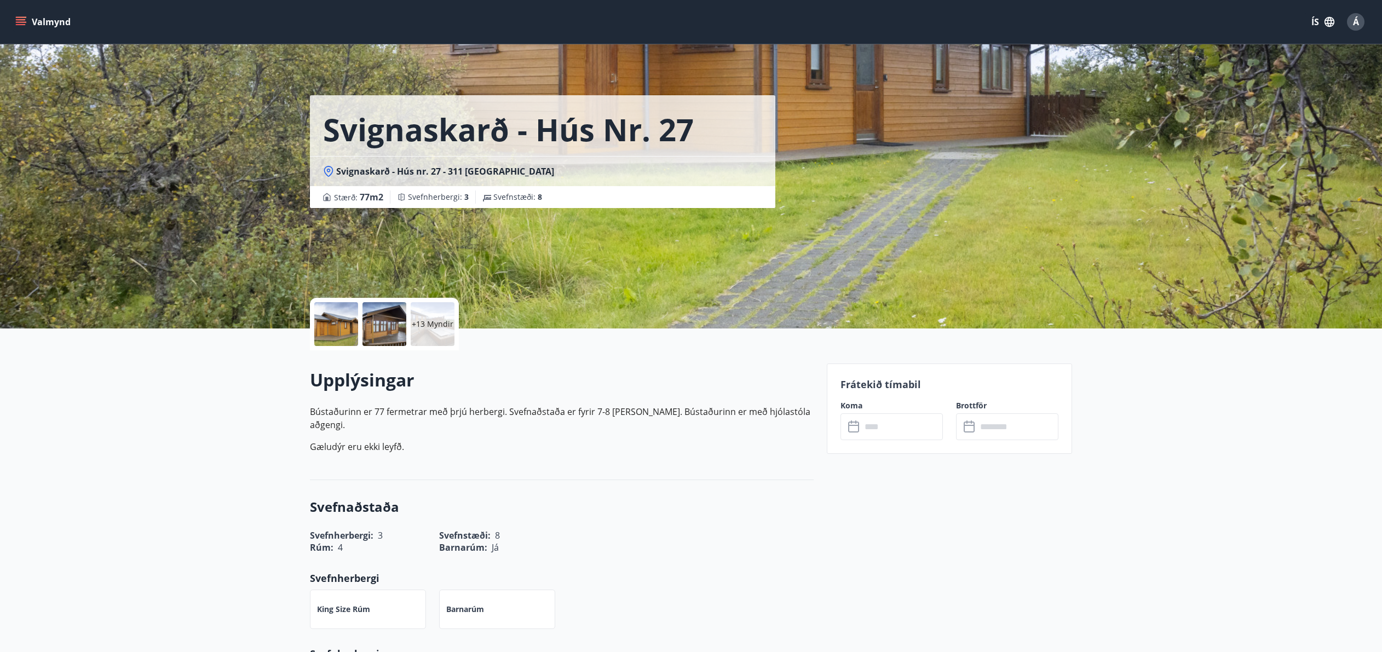
click at [867, 433] on input "text" at bounding box center [902, 426] width 82 height 27
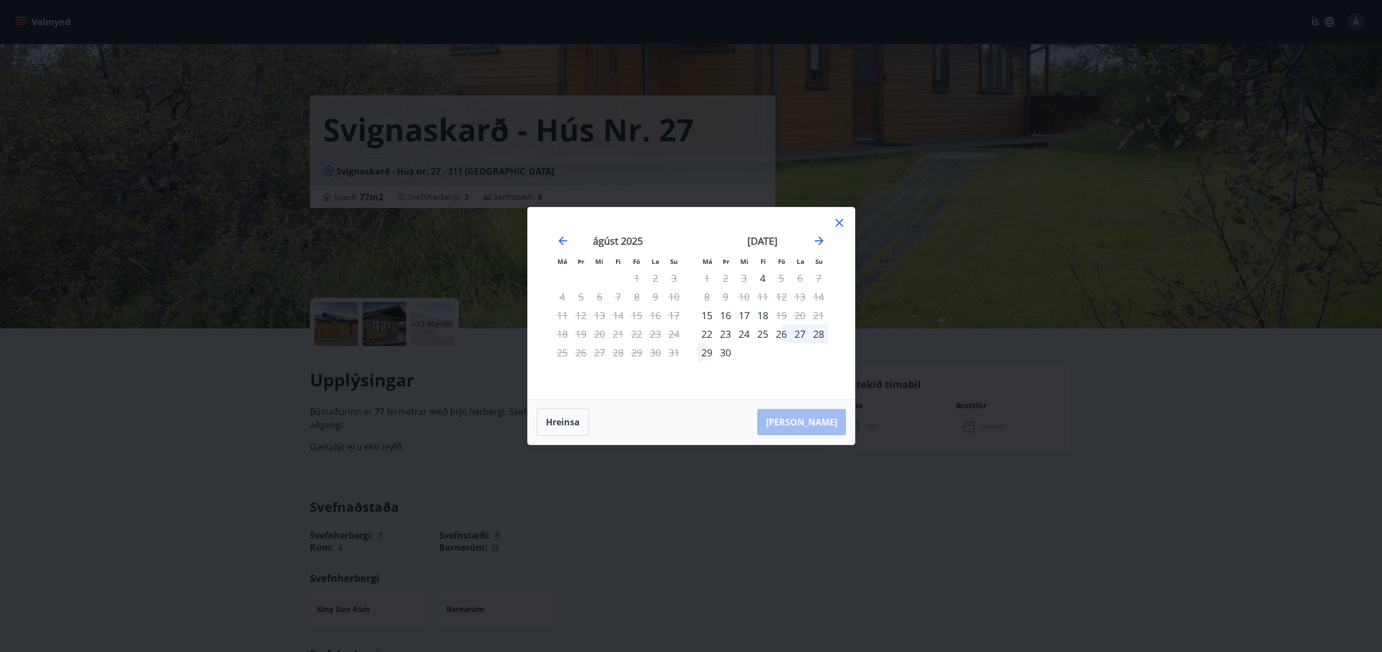
click at [784, 334] on div "26" at bounding box center [781, 334] width 19 height 19
click at [813, 334] on div "28" at bounding box center [818, 334] width 19 height 19
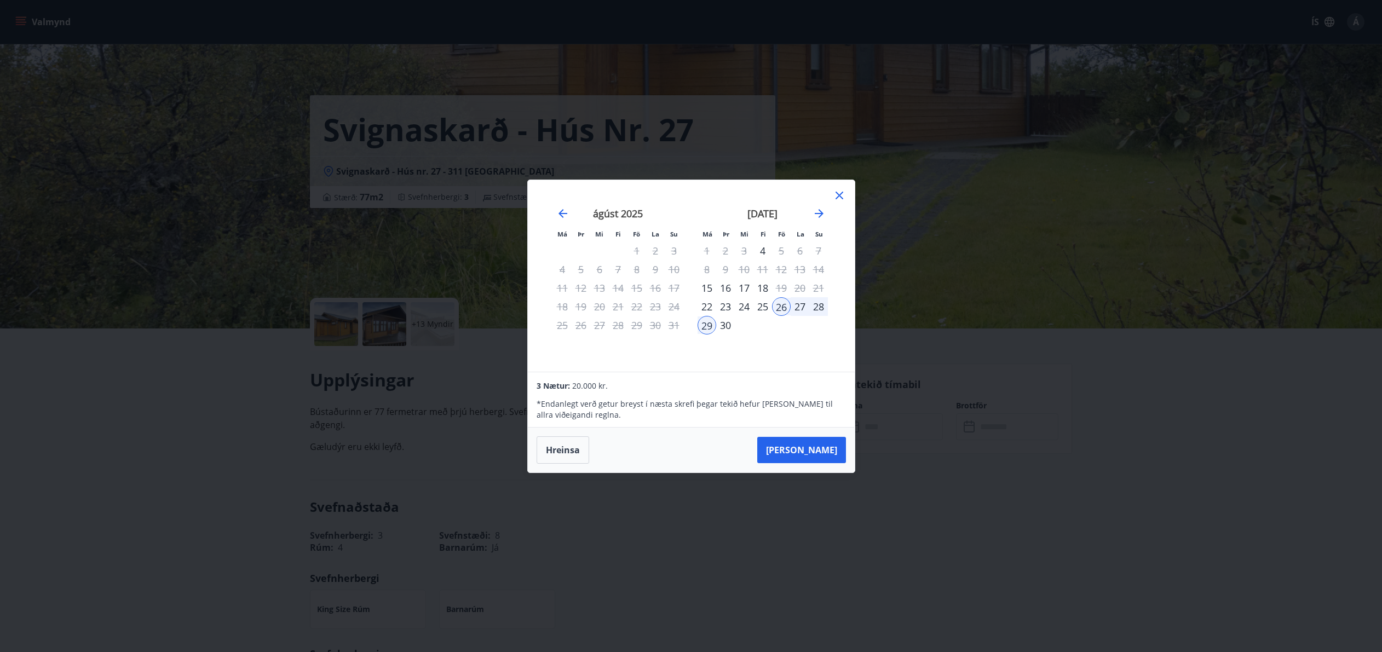
click at [817, 308] on div "28" at bounding box center [818, 306] width 19 height 19
click at [788, 305] on div "26" at bounding box center [781, 306] width 19 height 19
click at [782, 305] on div "26" at bounding box center [781, 306] width 19 height 19
click at [820, 304] on div "28" at bounding box center [818, 306] width 19 height 19
click at [820, 457] on button "Taka Frá" at bounding box center [801, 450] width 89 height 26
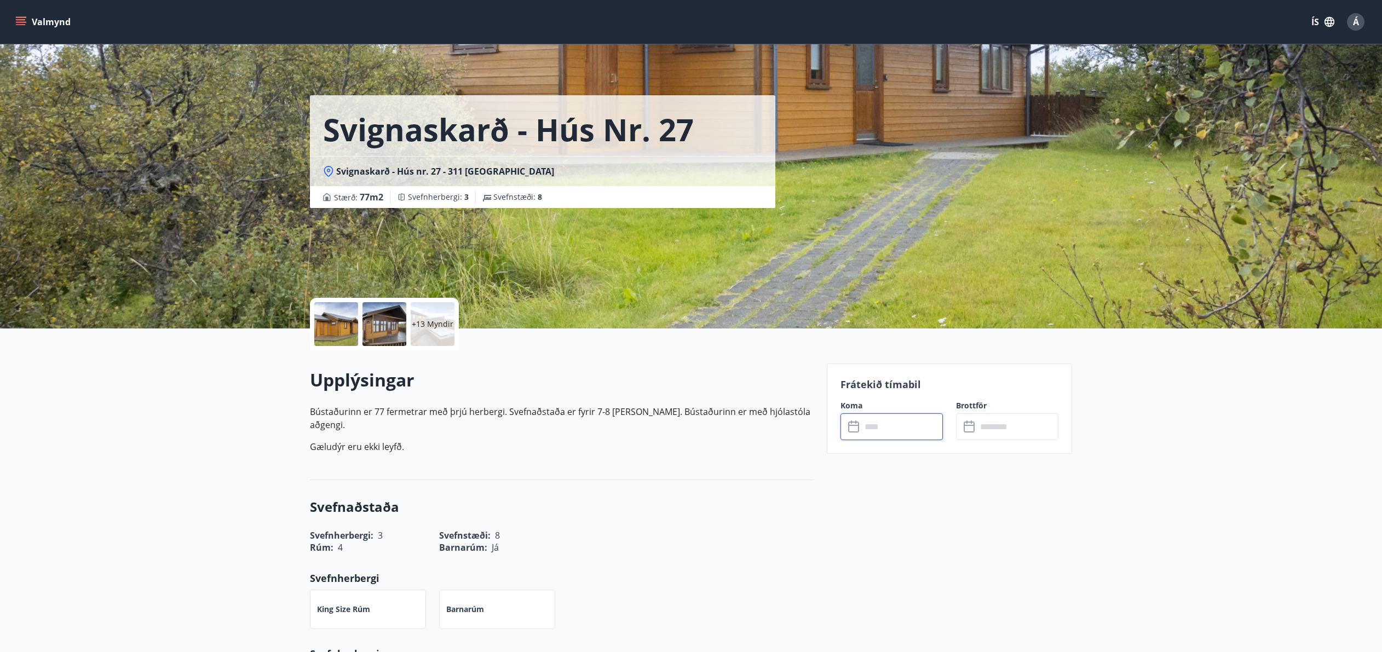
type input "******"
click at [990, 526] on button "Greiða" at bounding box center [1007, 527] width 102 height 26
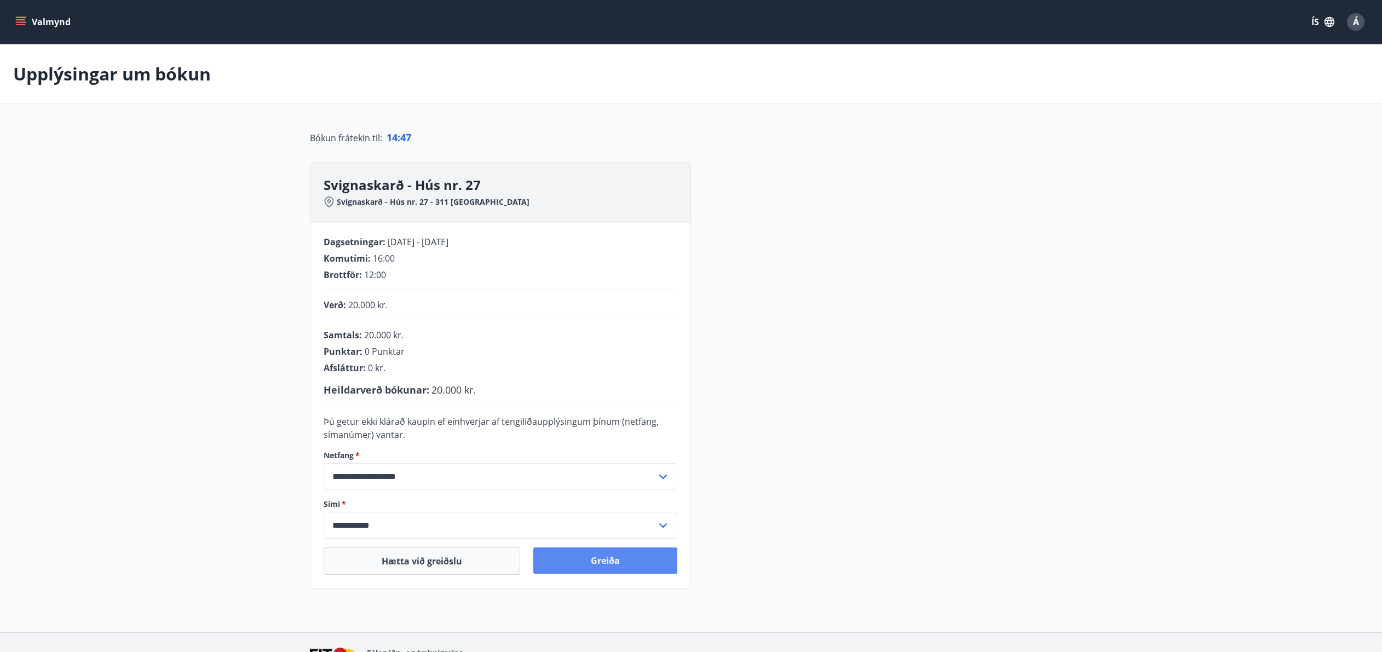
click at [600, 572] on button "Greiða" at bounding box center [605, 560] width 144 height 26
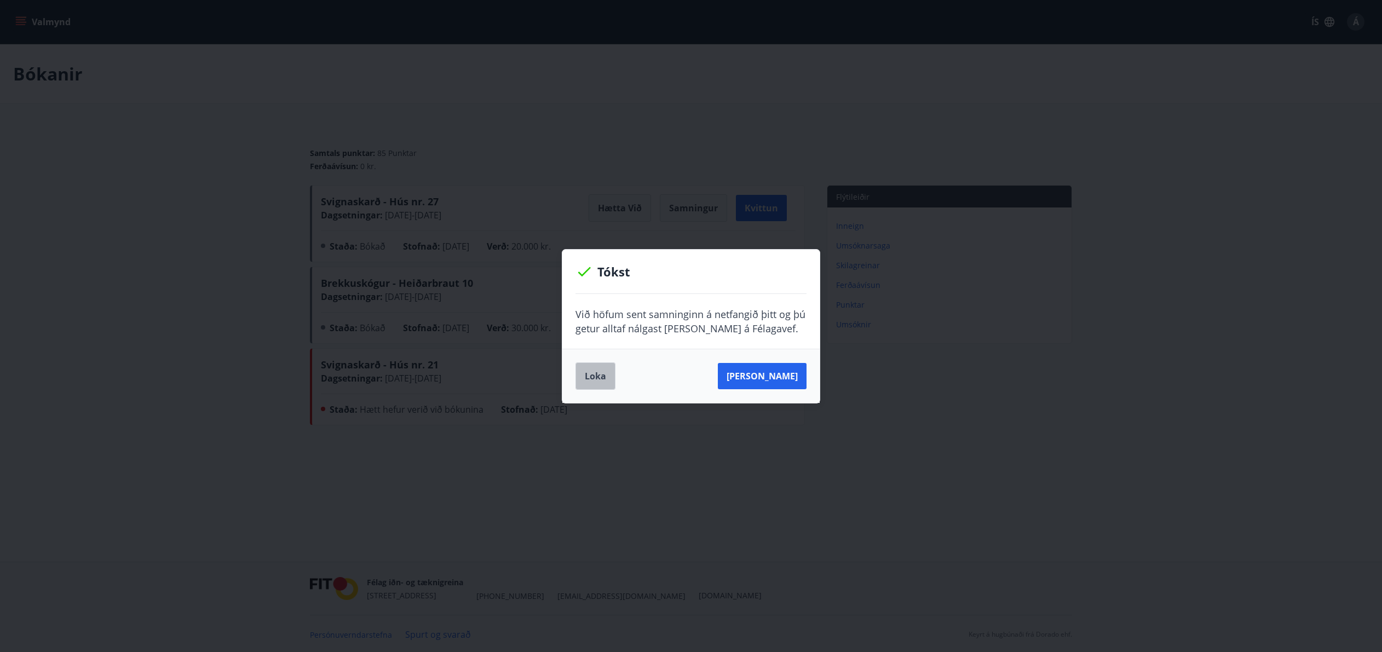
click at [600, 376] on button "Loka" at bounding box center [595, 375] width 40 height 27
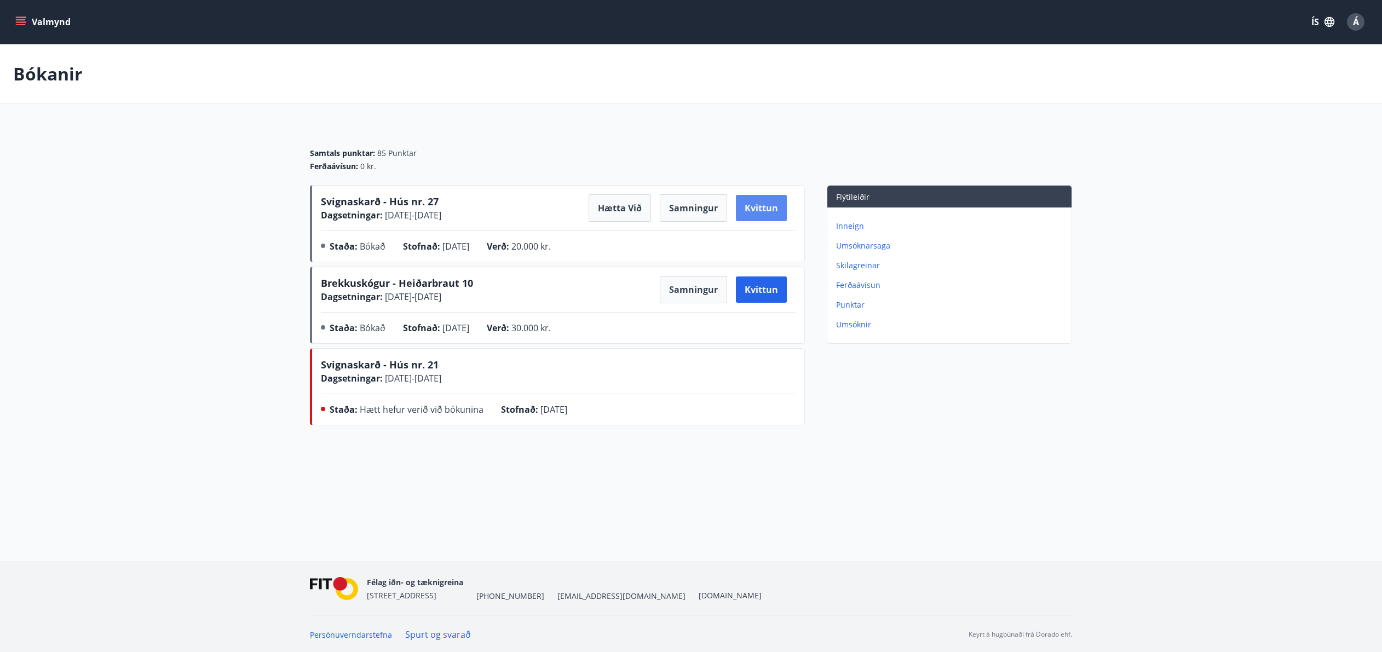
click at [747, 211] on button "Kvittun" at bounding box center [761, 208] width 51 height 26
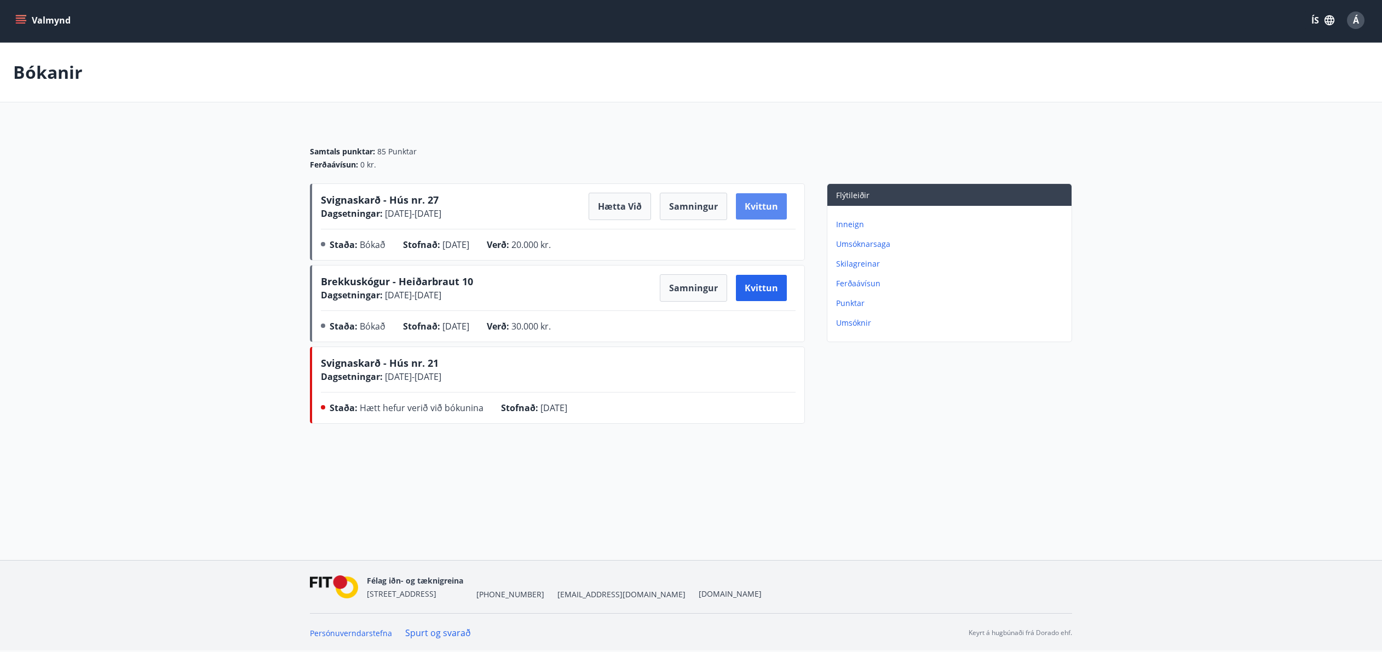
scroll to position [10, 0]
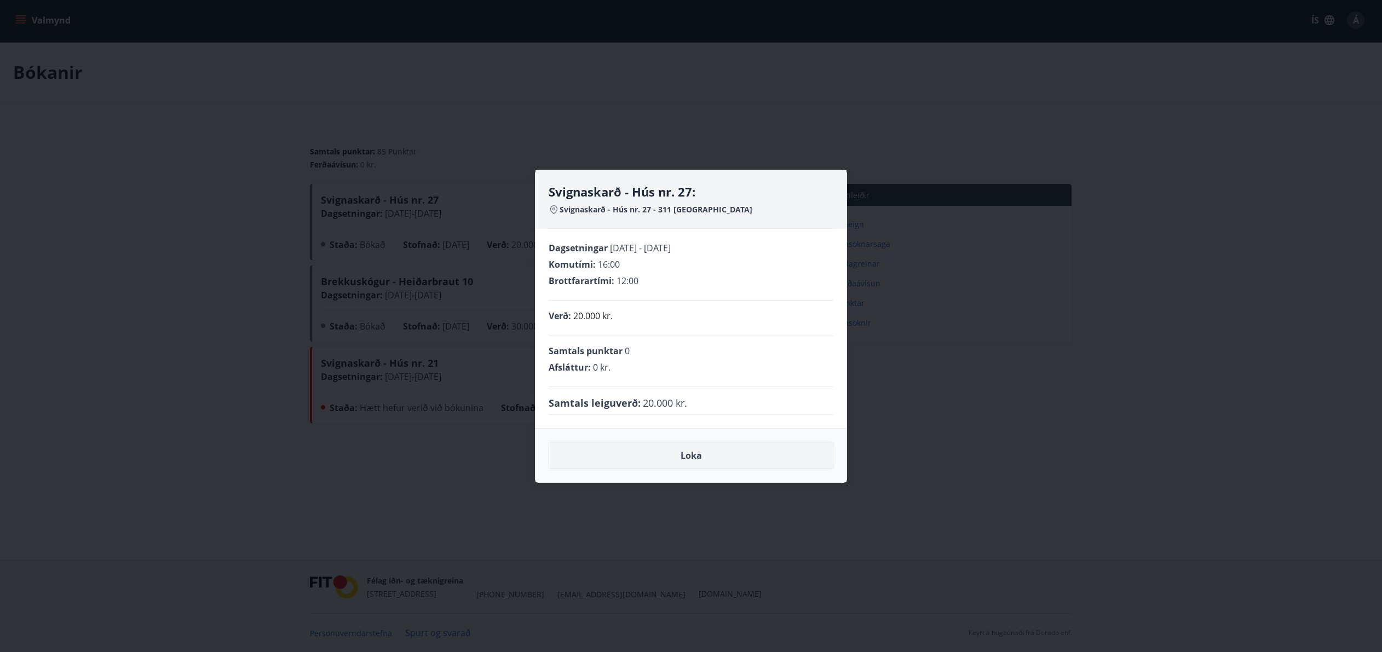
click at [667, 457] on button "Loka" at bounding box center [691, 455] width 285 height 27
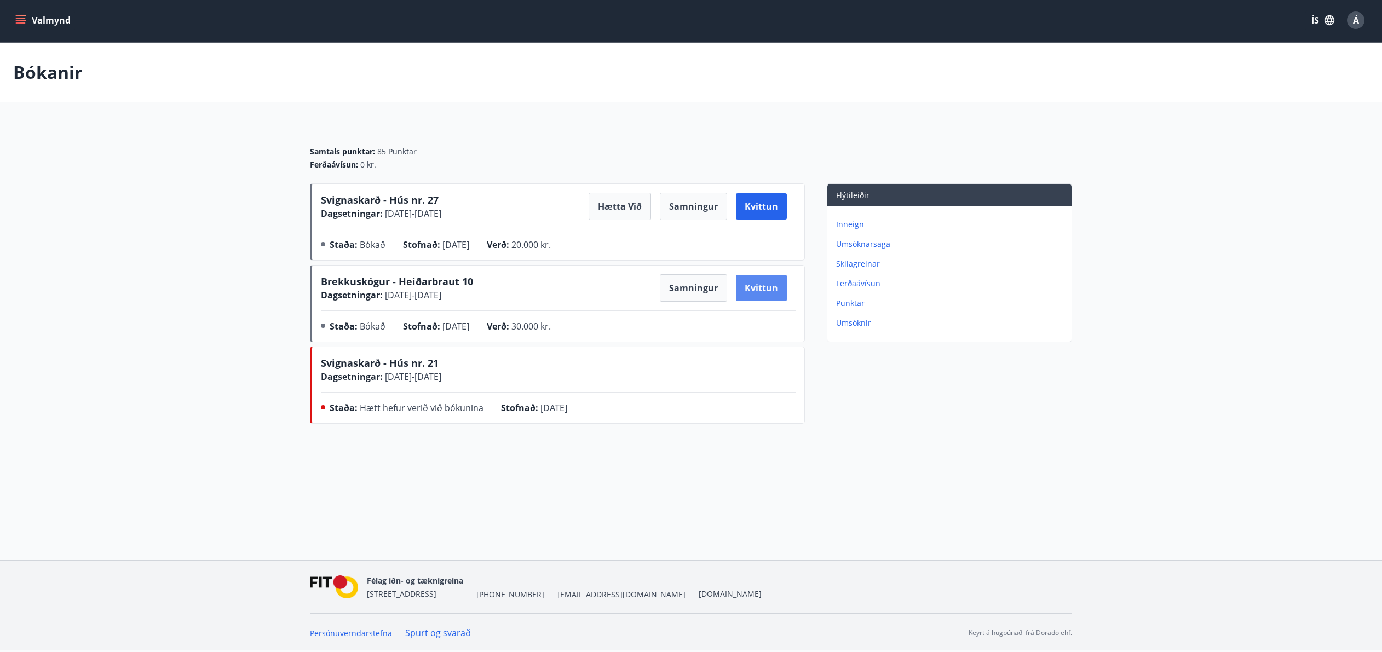
click at [748, 292] on button "Kvittun" at bounding box center [761, 288] width 51 height 26
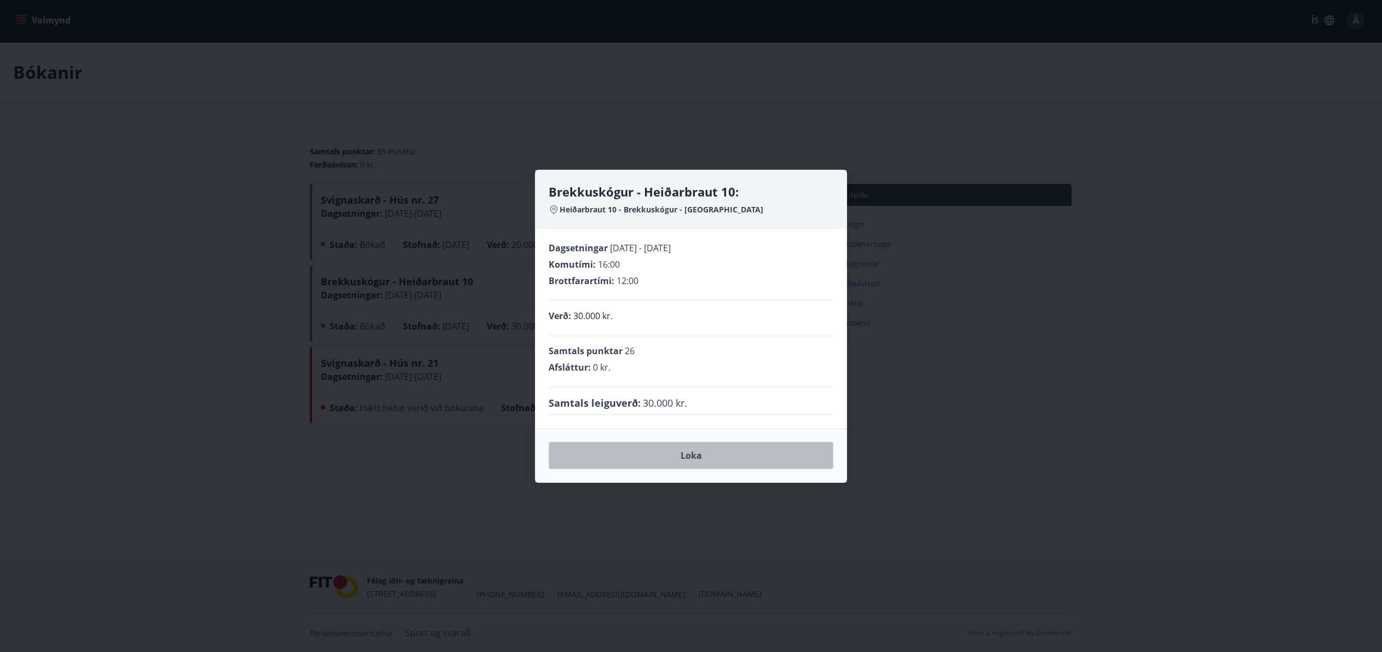
click at [712, 461] on button "Loka" at bounding box center [691, 455] width 285 height 27
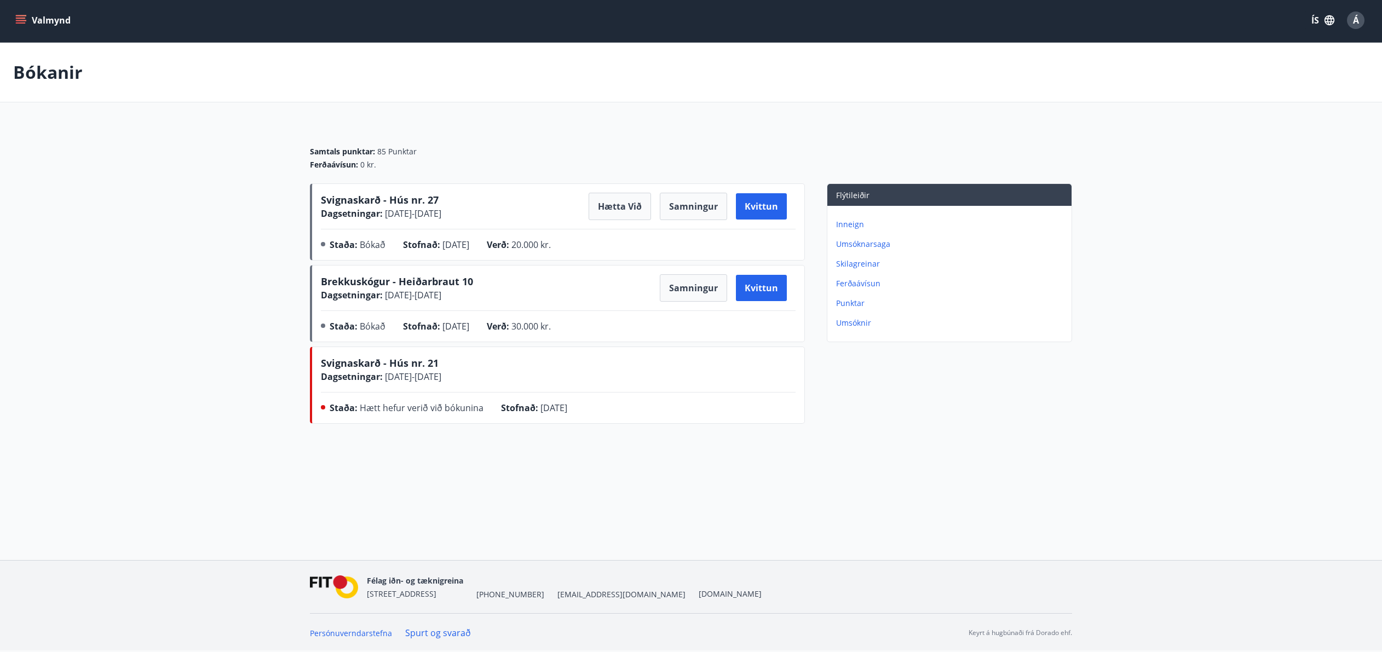
scroll to position [0, 0]
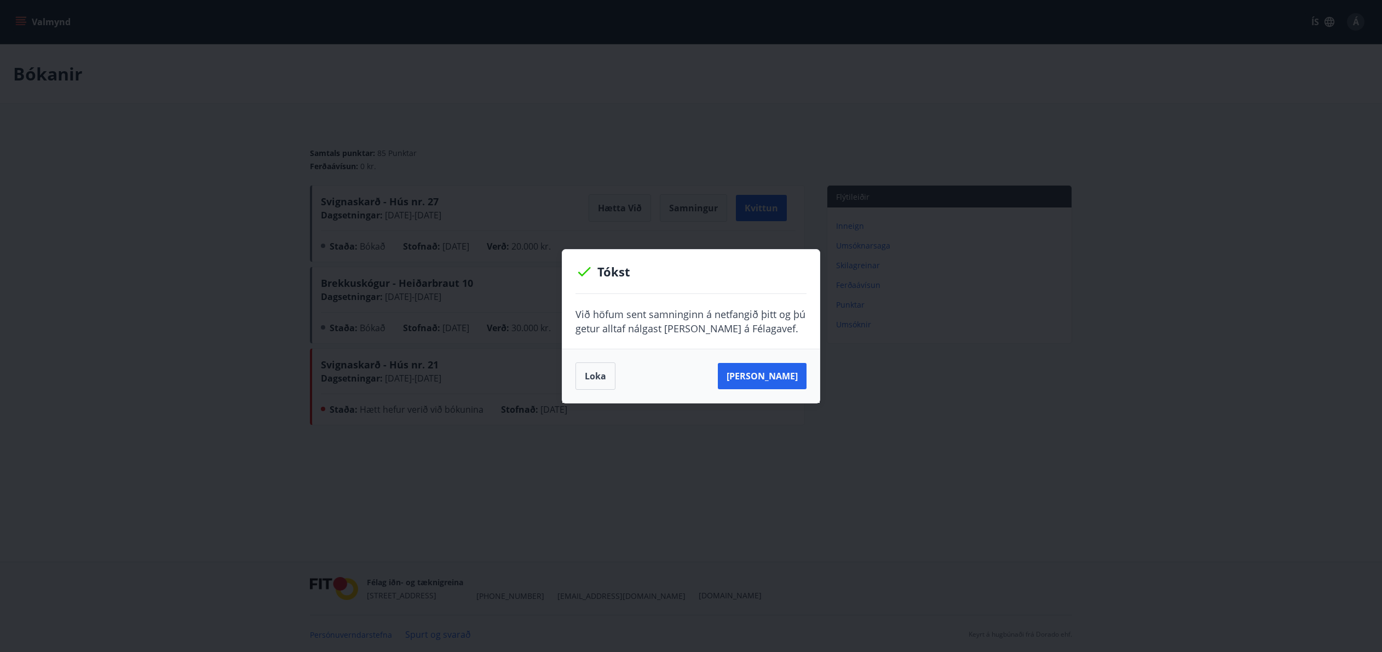
click at [585, 373] on button "Loka" at bounding box center [595, 375] width 40 height 27
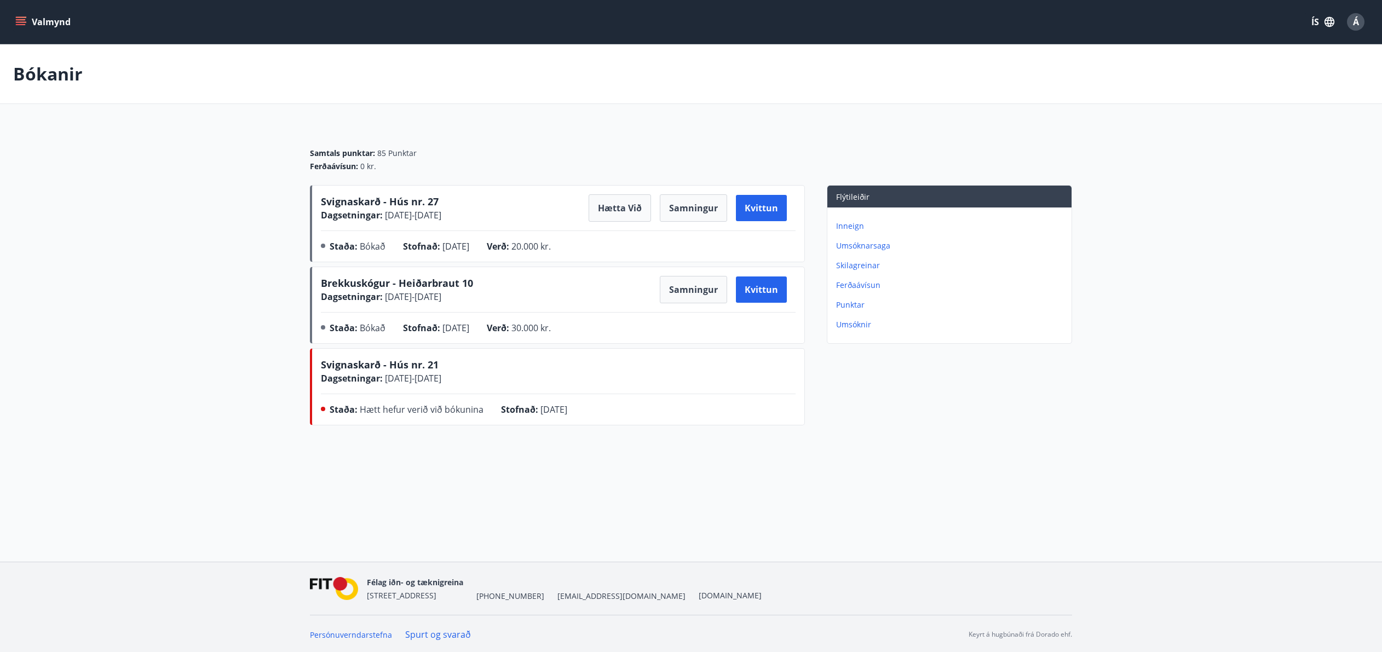
scroll to position [1, 0]
